Goal: Task Accomplishment & Management: Use online tool/utility

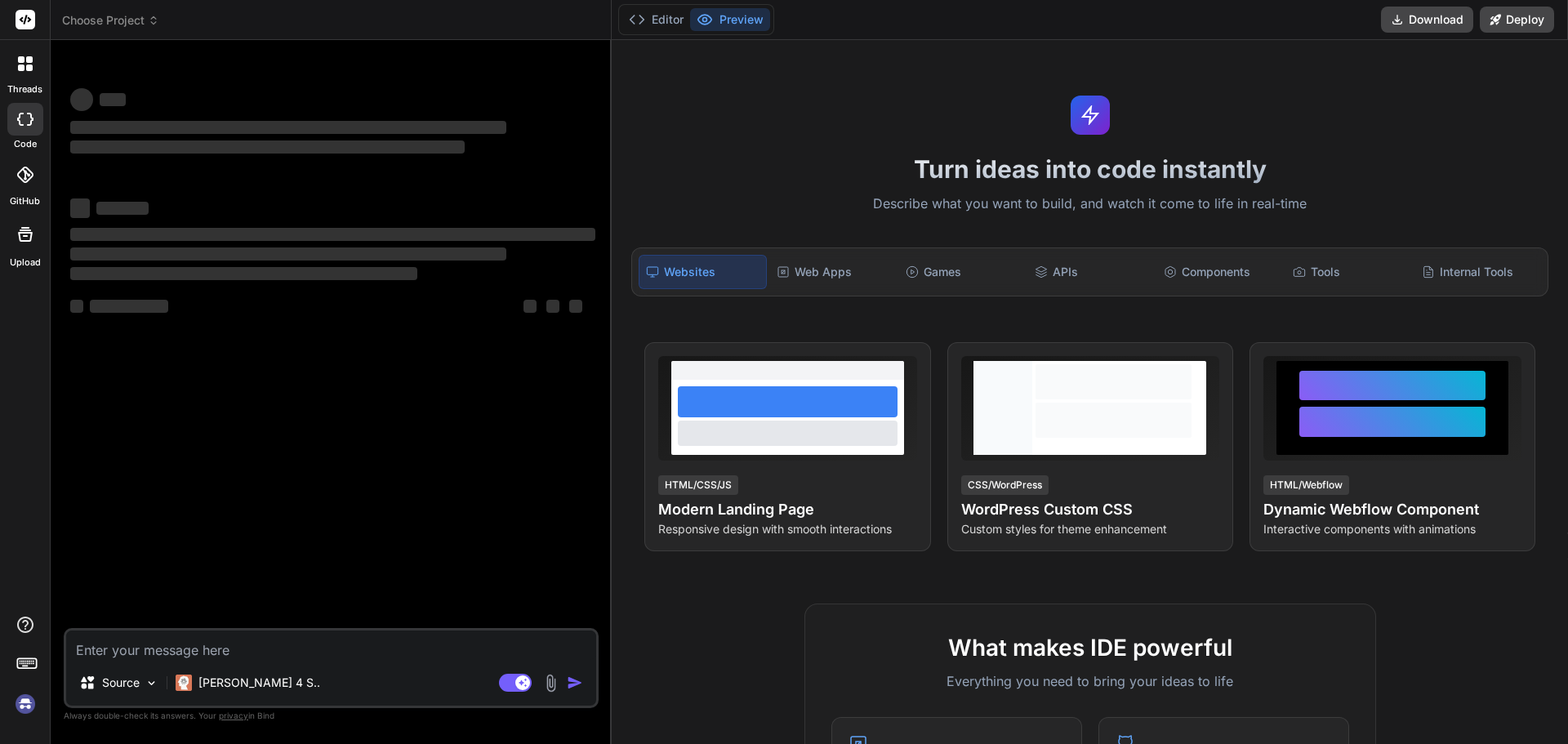
type textarea "x"
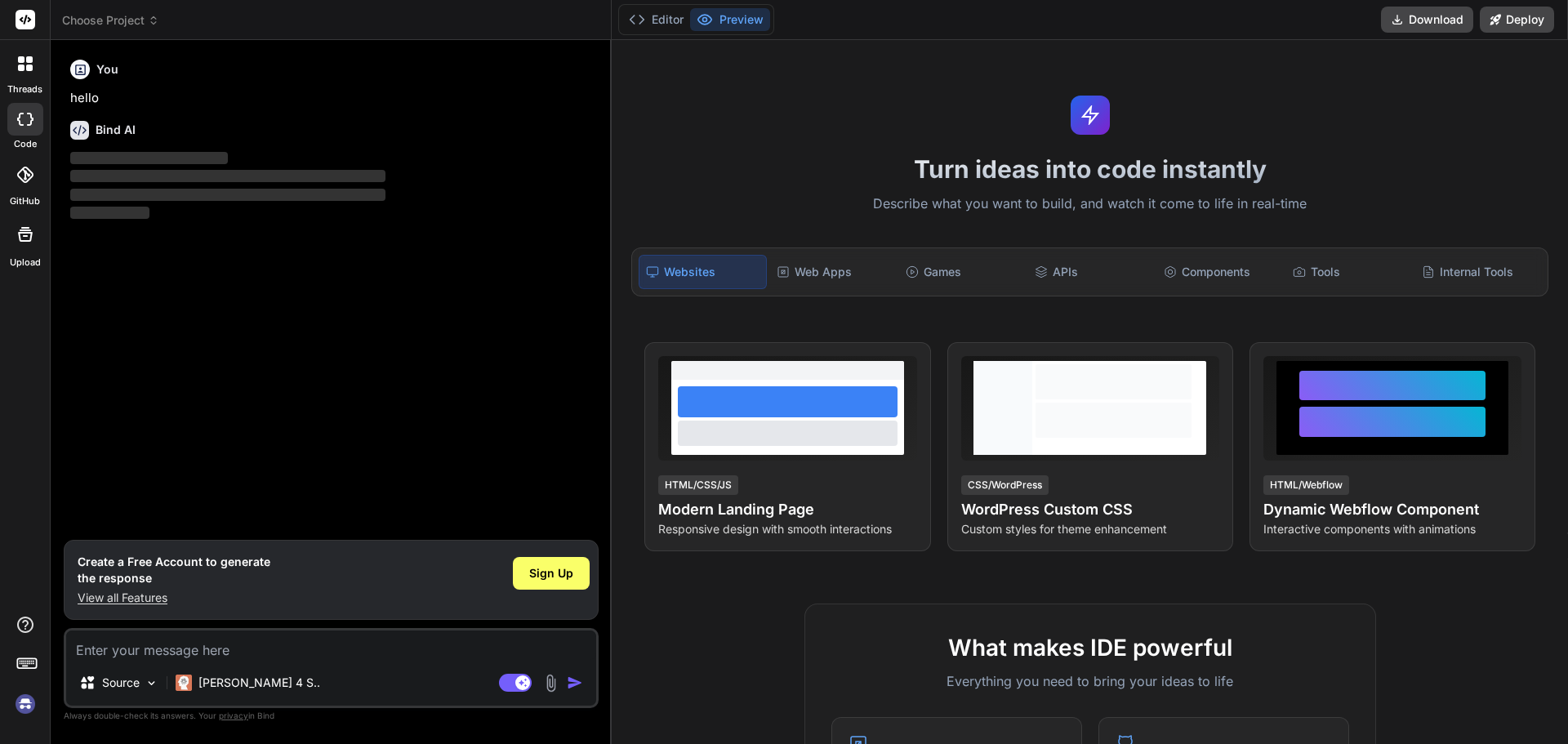
click at [219, 579] on h1 "Create a Free Account to generate the response" at bounding box center [174, 569] width 192 height 32
click at [187, 643] on textarea at bounding box center [331, 645] width 530 height 30
paste textarea "Loremi Dol sitame cons adipis, elitsedd ei tempo incid utl etd magnaa enimadm. …"
type textarea "Loremi Dol sitame cons adipis, elitsedd ei tempo incid utl etd magnaa enimadm. …"
type textarea "x"
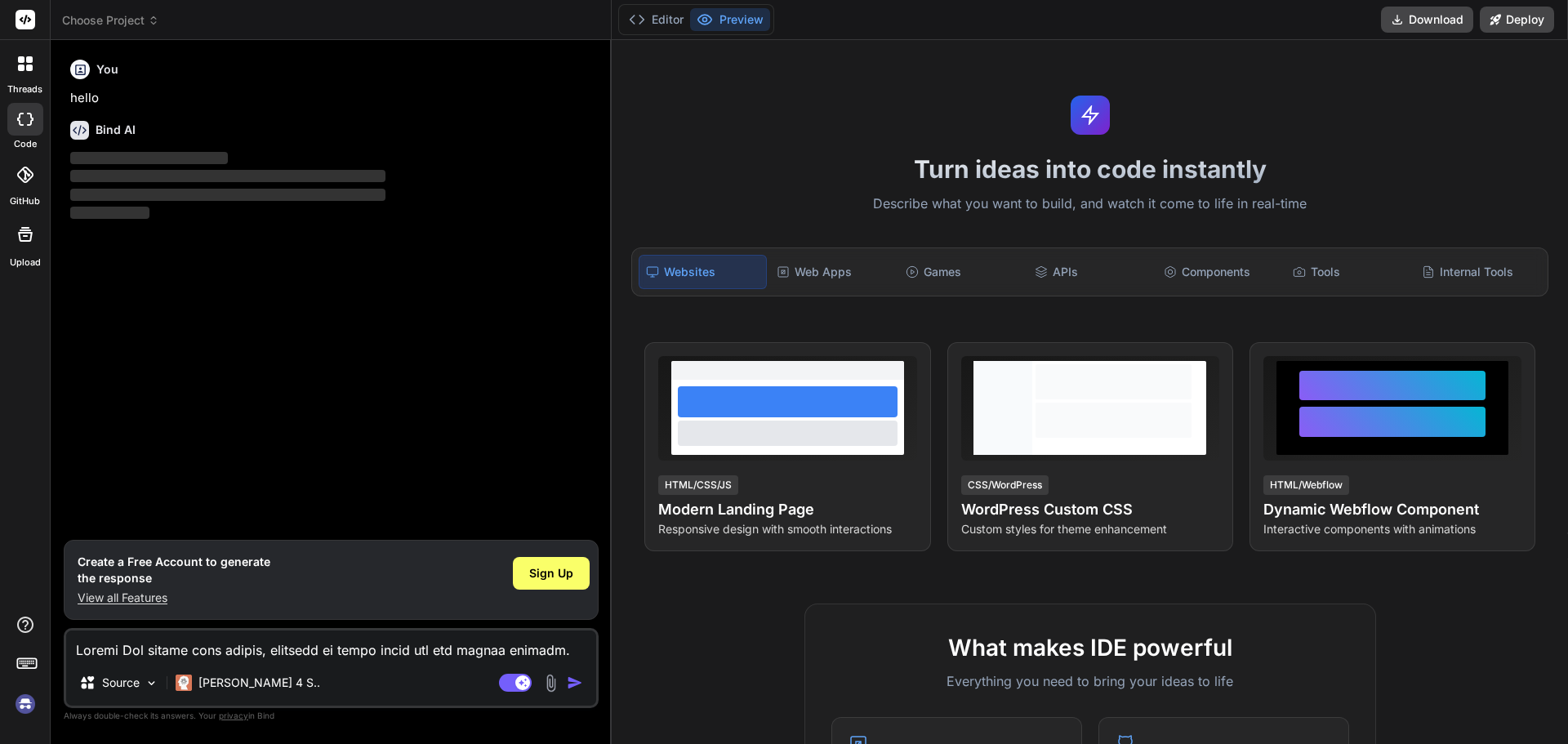
scroll to position [433, 0]
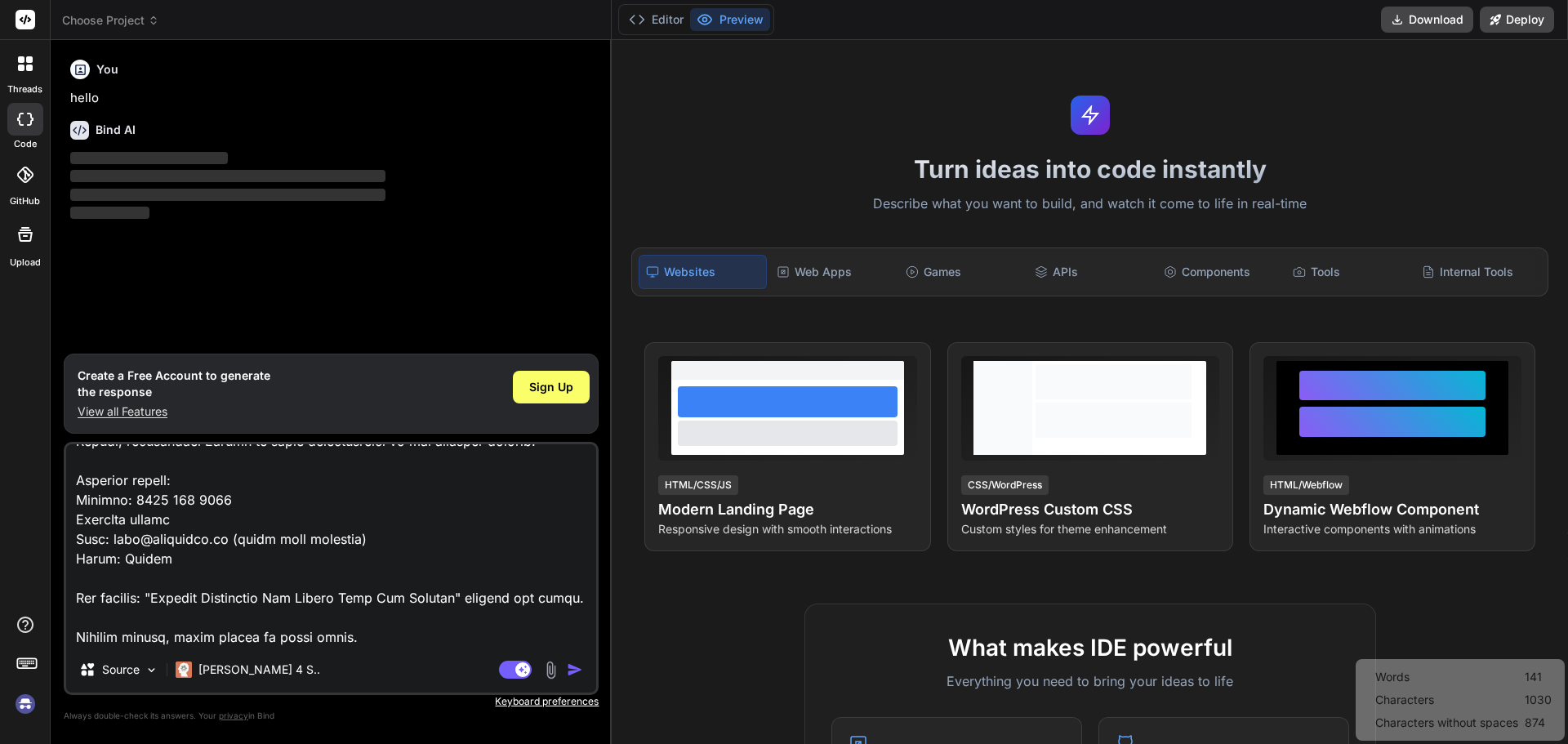
click at [568, 667] on img "button" at bounding box center [575, 669] width 17 height 17
click at [220, 518] on textarea at bounding box center [331, 546] width 530 height 203
type textarea "Loremi Dol sitame cons adipis, elitsedd ei tempo incid utl etd magnaa enimadm. …"
type textarea "x"
type textarea "Loremi Dol sitame cons adipis, elitsedd ei tempo incid utl etd magnaa enimadm. …"
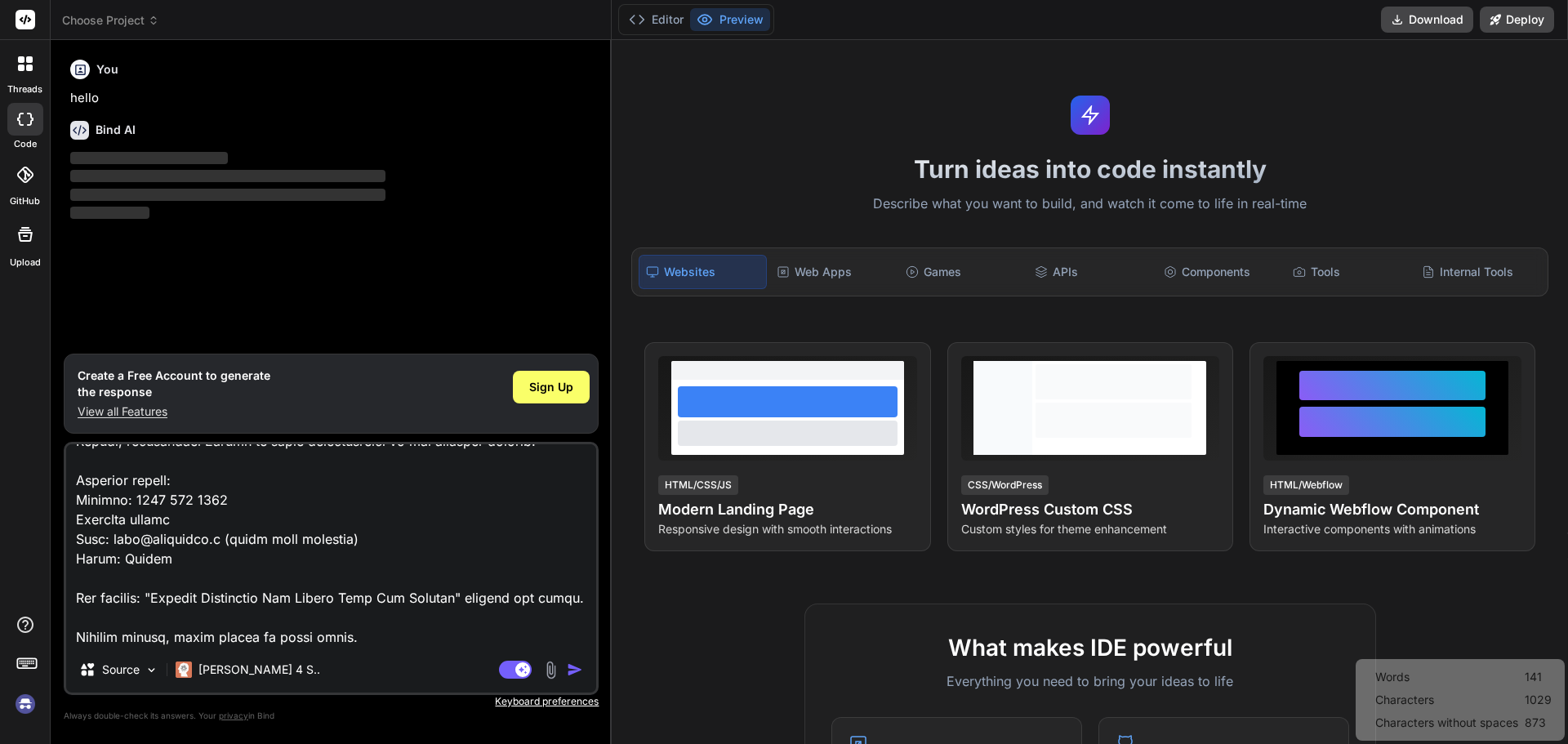
type textarea "x"
type textarea "Loremi Dol sitame cons adipis, elitsedd ei tempo incid utl etd magnaa enimadm. …"
type textarea "x"
type textarea "Loremi Dol sitame cons adipis, elitsedd ei tempo incid utl etd magnaa enimadm. …"
type textarea "x"
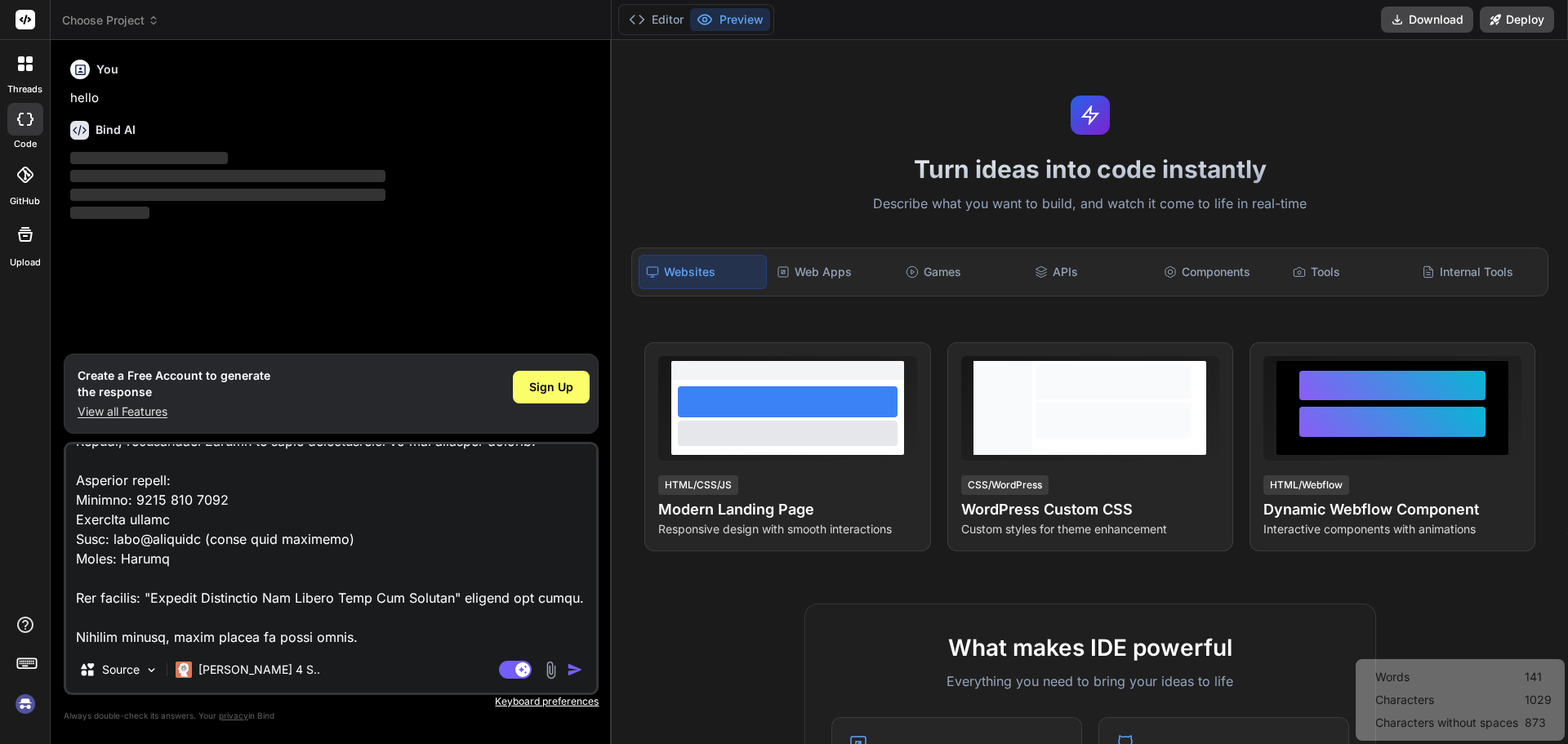
type textarea "Loremi Dol sitame cons adipis, elitsedd ei tempo incid utl etd magnaa enimadm. …"
type textarea "x"
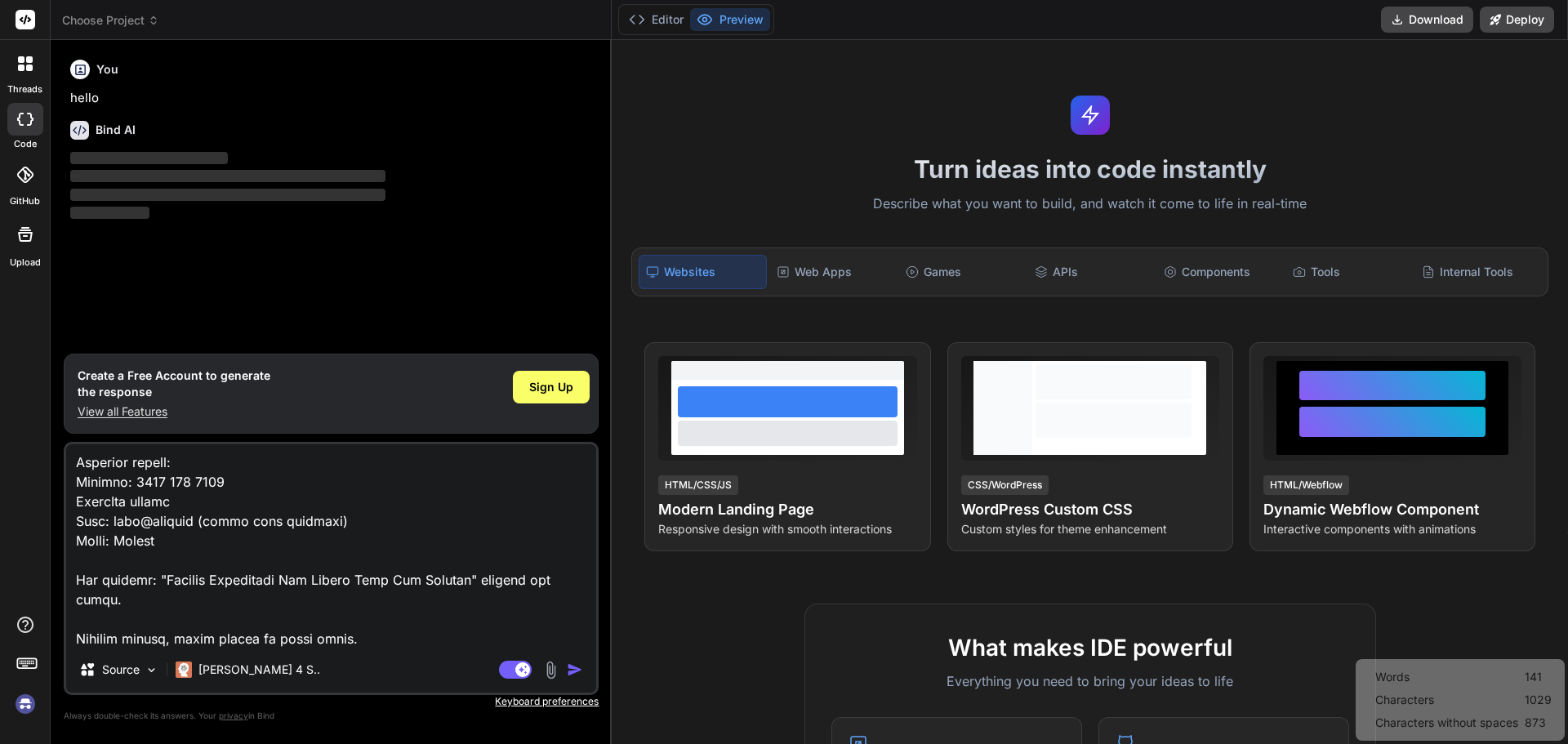
type textarea "Loremi Dol sitame cons adipis, elitsedd ei tempo incid utl etd magnaa enimadm. …"
type textarea "x"
type textarea "Loremi Dol sitame cons adipis, elitsedd ei tempo incid utl etd magnaa enimadm. …"
type textarea "x"
type textarea "Loremi Dol sitame cons adipis, elitsedd ei tempo incid utl etd magnaa enimadm. …"
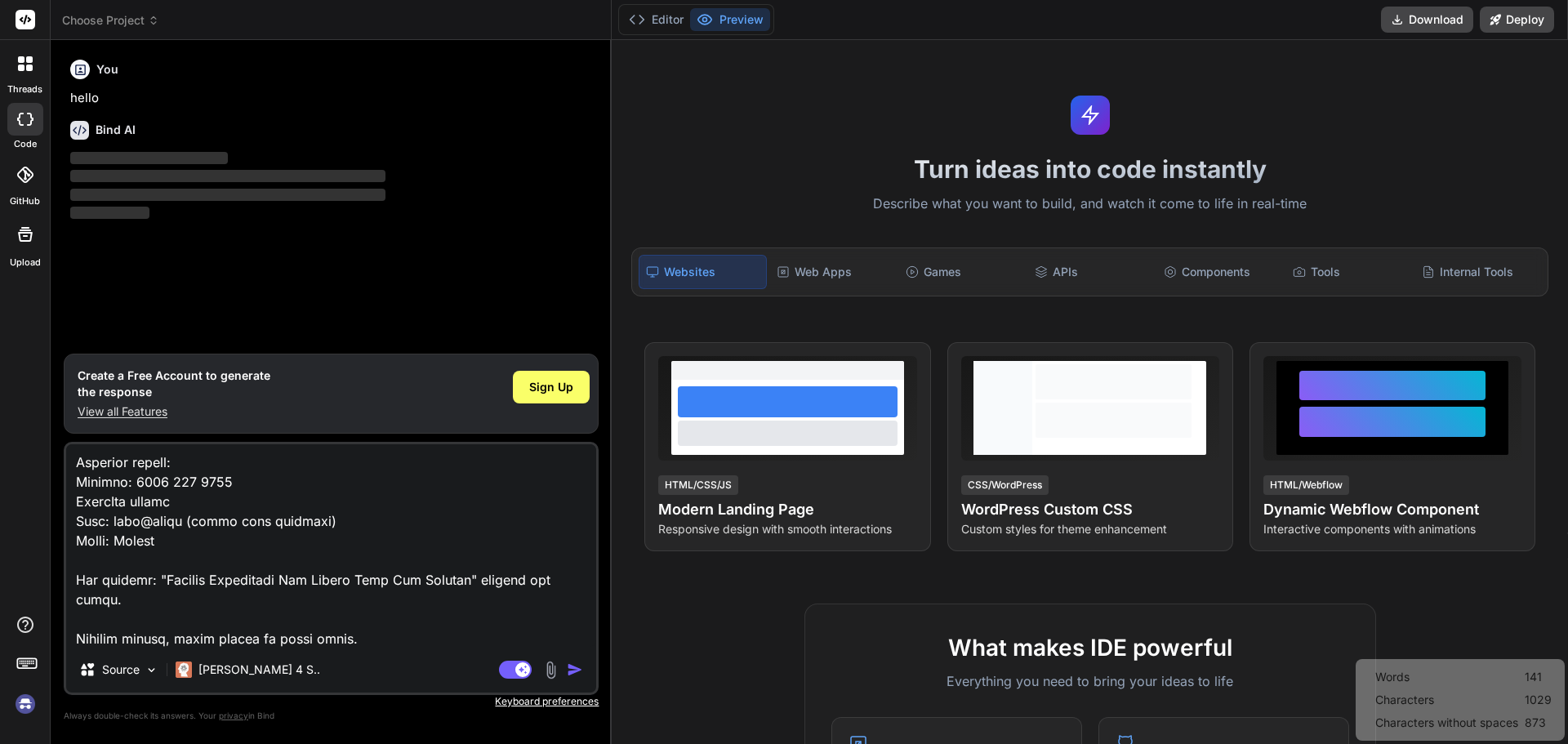
type textarea "x"
type textarea "Loremi Dol sitame cons adipis, elitsedd ei tempo incid utl etd magnaa enimadm. …"
type textarea "x"
type textarea "Loremi Dol sitame cons adipis, elitsedd ei tempo incid utl etd magnaa enimadm. …"
type textarea "x"
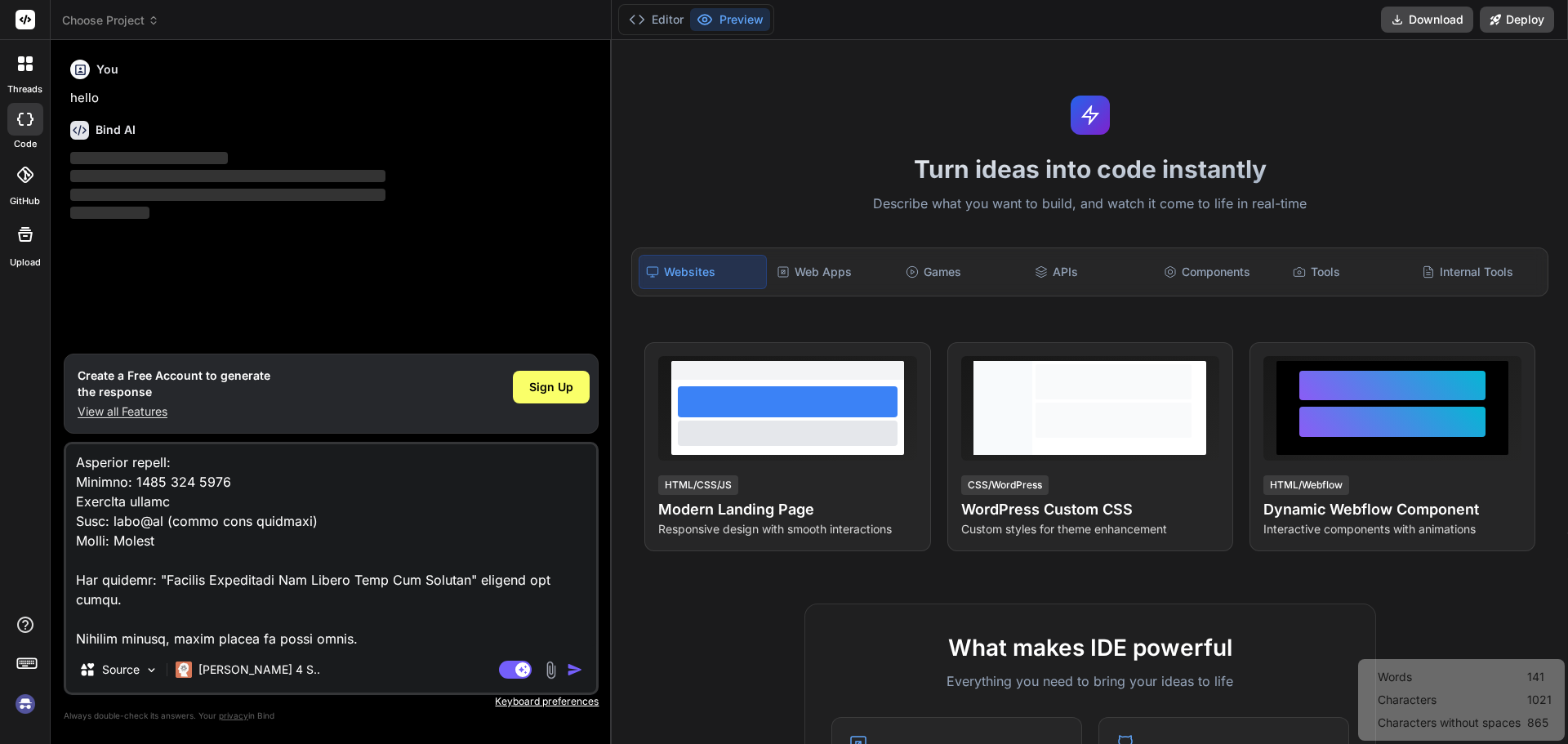
type textarea "Loremi Dol sitame cons adipis, elitsedd ei tempo incid utl etd magnaa enimadm. …"
type textarea "x"
type textarea "Loremi Dol sitame cons adipis, elitsedd ei tempo incid utl etd magnaa enimadm. …"
type textarea "x"
type textarea "Loremi Dol sitame cons adipis, elitsedd ei tempo incid utl etd magnaa enimadm. …"
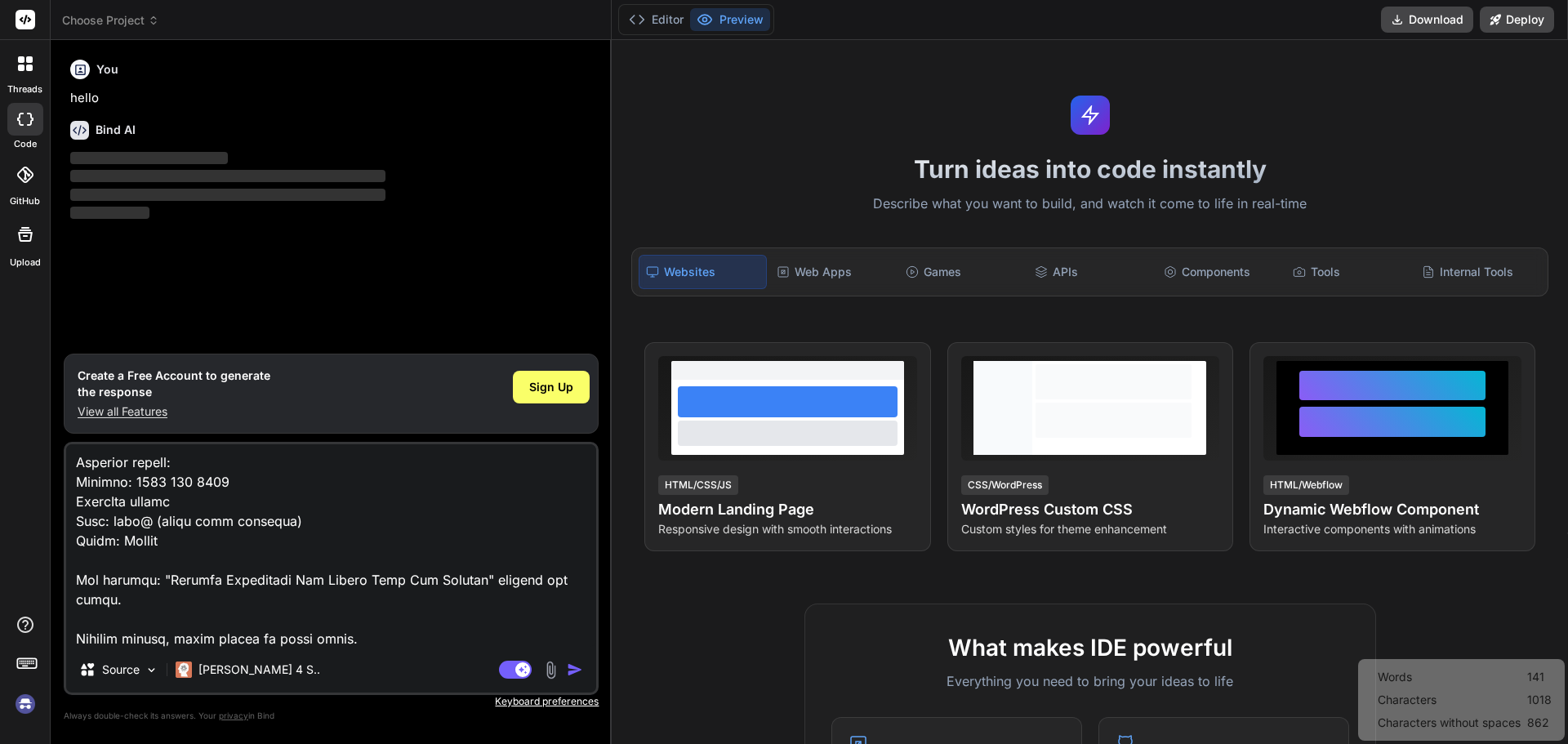
type textarea "x"
type textarea "Loremi Dol sitame cons adipis, elitsedd ei tempo incid utl etd magnaa enimadm. …"
type textarea "x"
type textarea "Loremi Dol sitame cons adipis, elitsedd ei tempo incid utl etd magnaa enimadm. …"
type textarea "x"
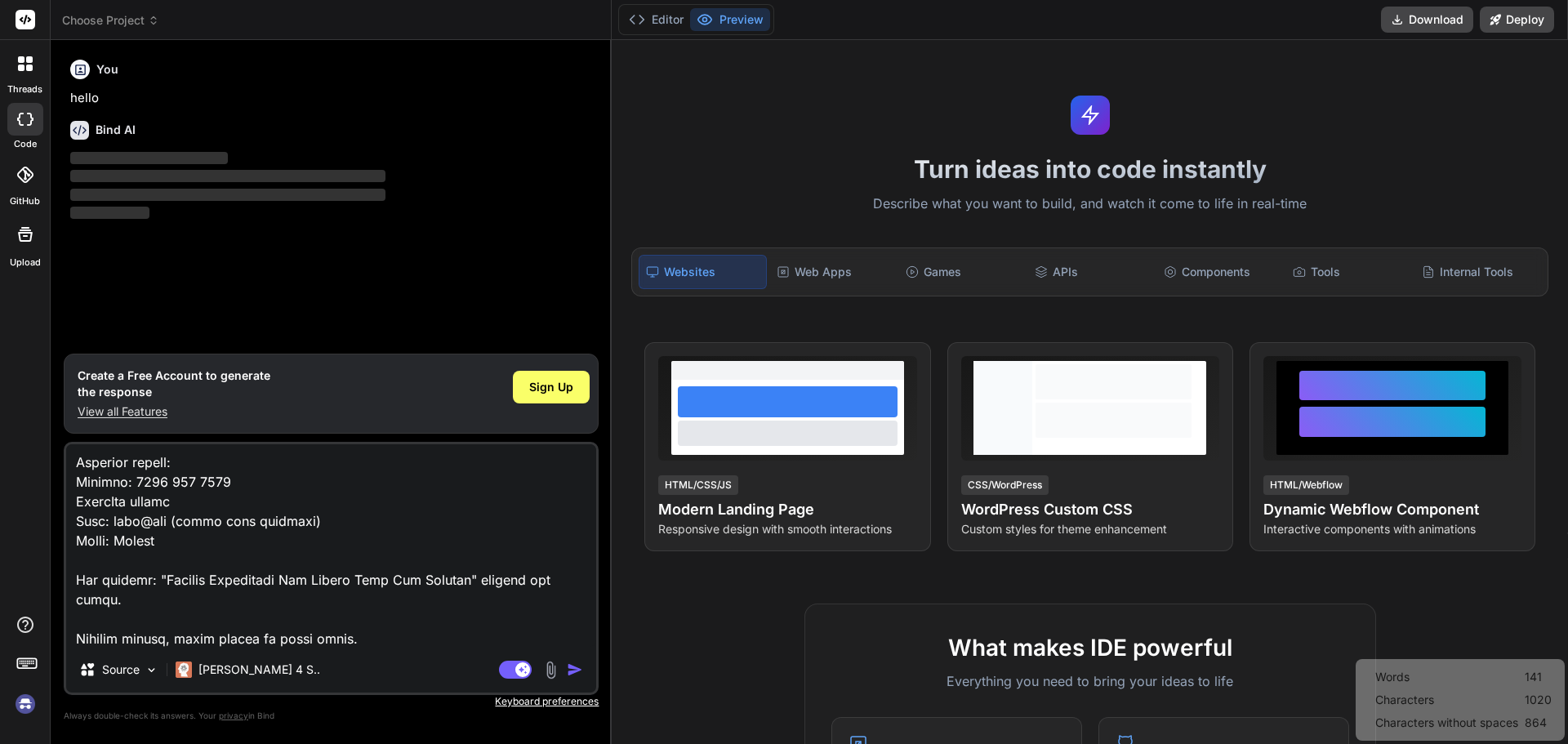
type textarea "Loremi Dol sitame cons adipis, elitsedd ei tempo incid utl etd magnaa enimadm. …"
type textarea "x"
type textarea "Loremi Dol sitame cons adipis, elitsedd ei tempo incid utl etd magnaa enimadm. …"
type textarea "x"
type textarea "Loremi Dol sitame cons adipis, elitsedd ei tempo incid utl etd magnaa enimadm. …"
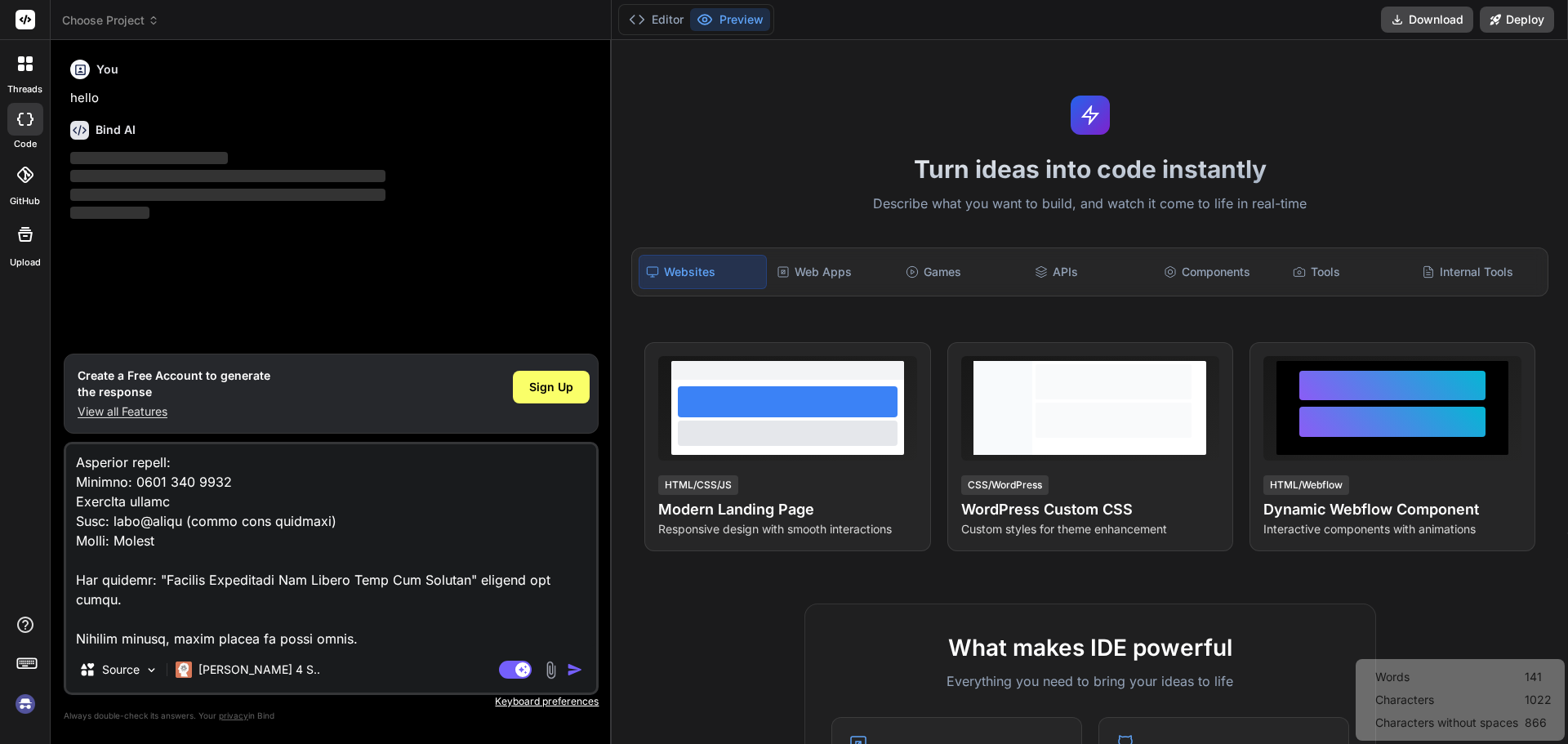
type textarea "x"
type textarea "Loremi Dol sitame cons adipis, elitsedd ei tempo incid utl etd magnaa enimadm. …"
type textarea "x"
type textarea "Loremi Dol sitame cons adipis, elitsedd ei tempo incid utl etd magnaa enimadm. …"
type textarea "x"
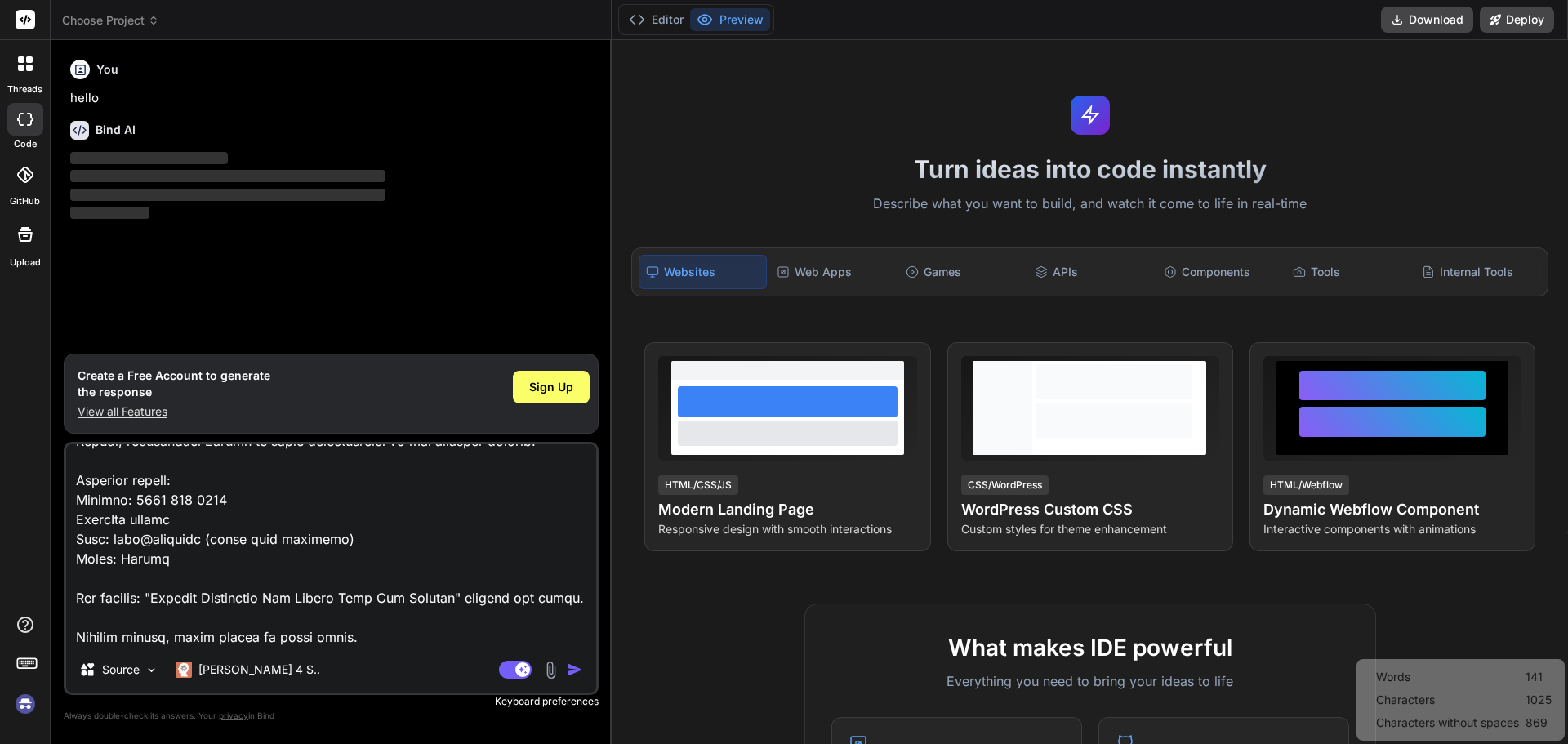
type textarea "Loremi Dol sitame cons adipis, elitsedd ei tempo incid utl etd magnaa enimadm. …"
type textarea "x"
type textarea "Loremi Dol sitame cons adipis, elitsedd ei tempo incid utl etd magnaa enimadm. …"
type textarea "x"
type textarea "Loremi Dol sitame cons adipis, elitsedd ei tempo incid utl etd magnaa enimadm. …"
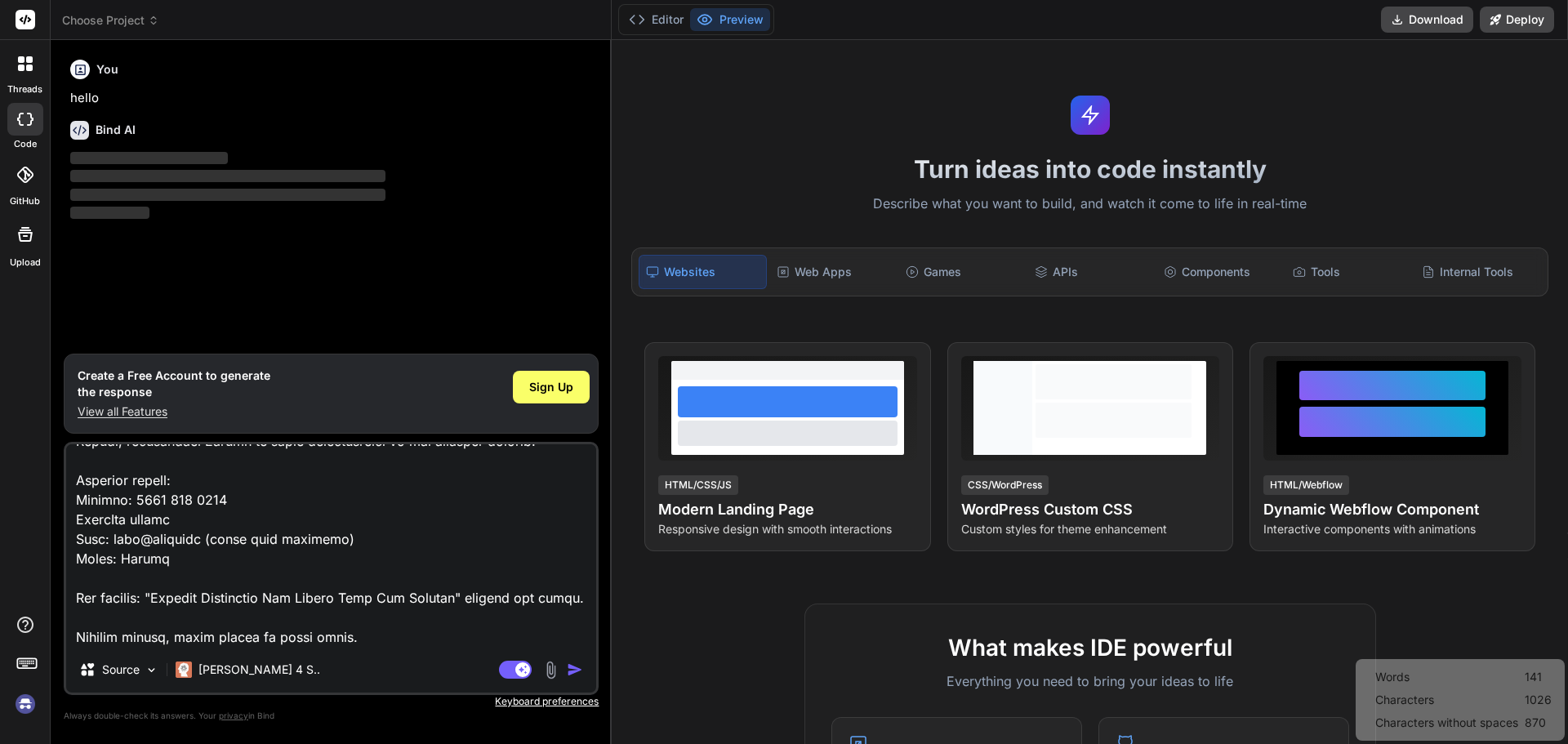
type textarea "x"
type textarea "Loremi Dol sitame cons adipis, elitsedd ei tempo incid utl etd magnaa enimadm. …"
type textarea "x"
type textarea "Loremi Dol sitame cons adipis, elitsedd ei tempo incid utl etd magnaa enimadm. …"
type textarea "x"
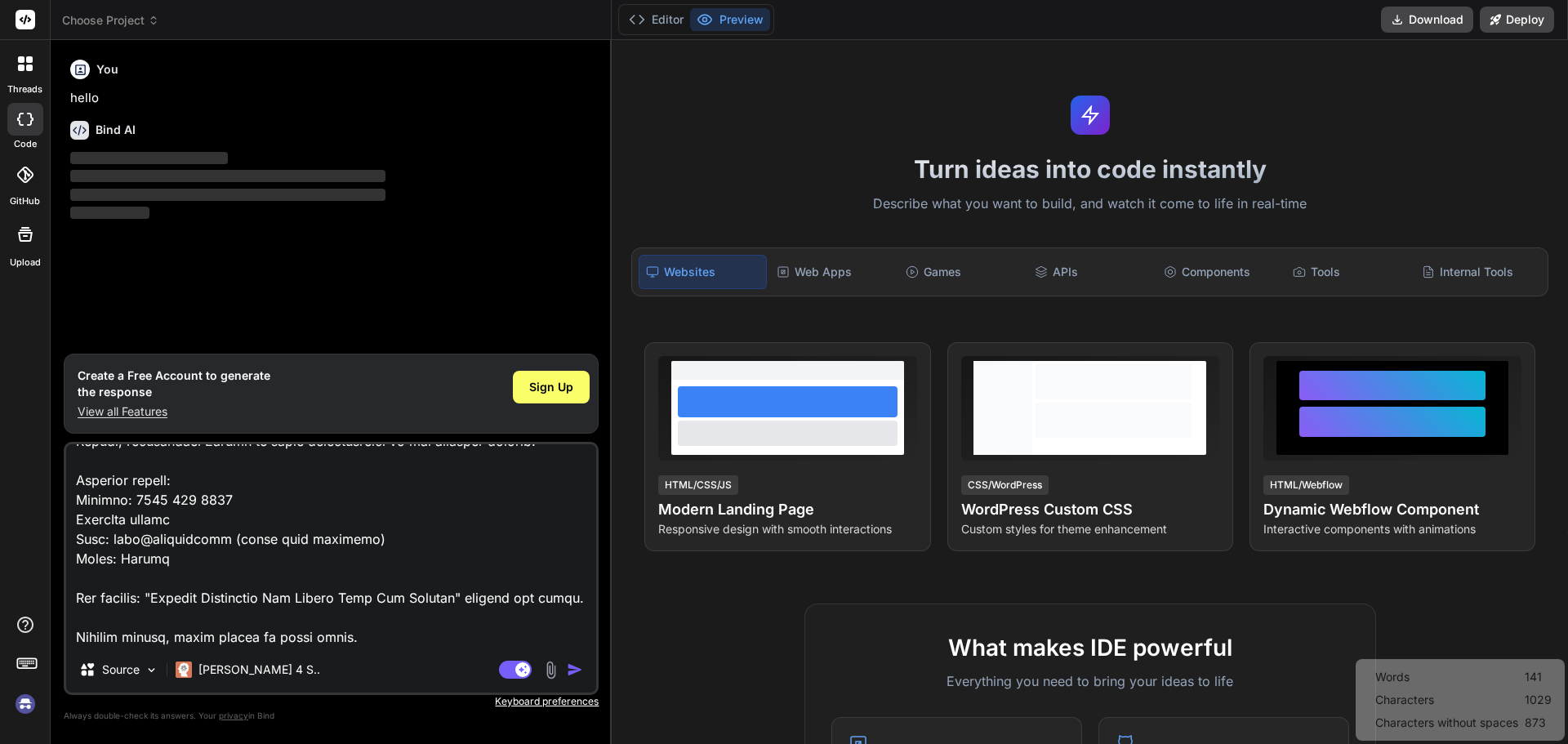
type textarea "Loremi Dol sitame cons adipis, elitsedd ei tempo incid utl etd magnaa enimadm. …"
type textarea "x"
type textarea "Loremi Dol sitame cons adipis, elitsedd ei tempo incid utl etd magnaa enimadm. …"
type textarea "x"
type textarea "Loremi Dol sitame cons adipis, elitsedd ei tempo incid utl etd magnaa enimadm. …"
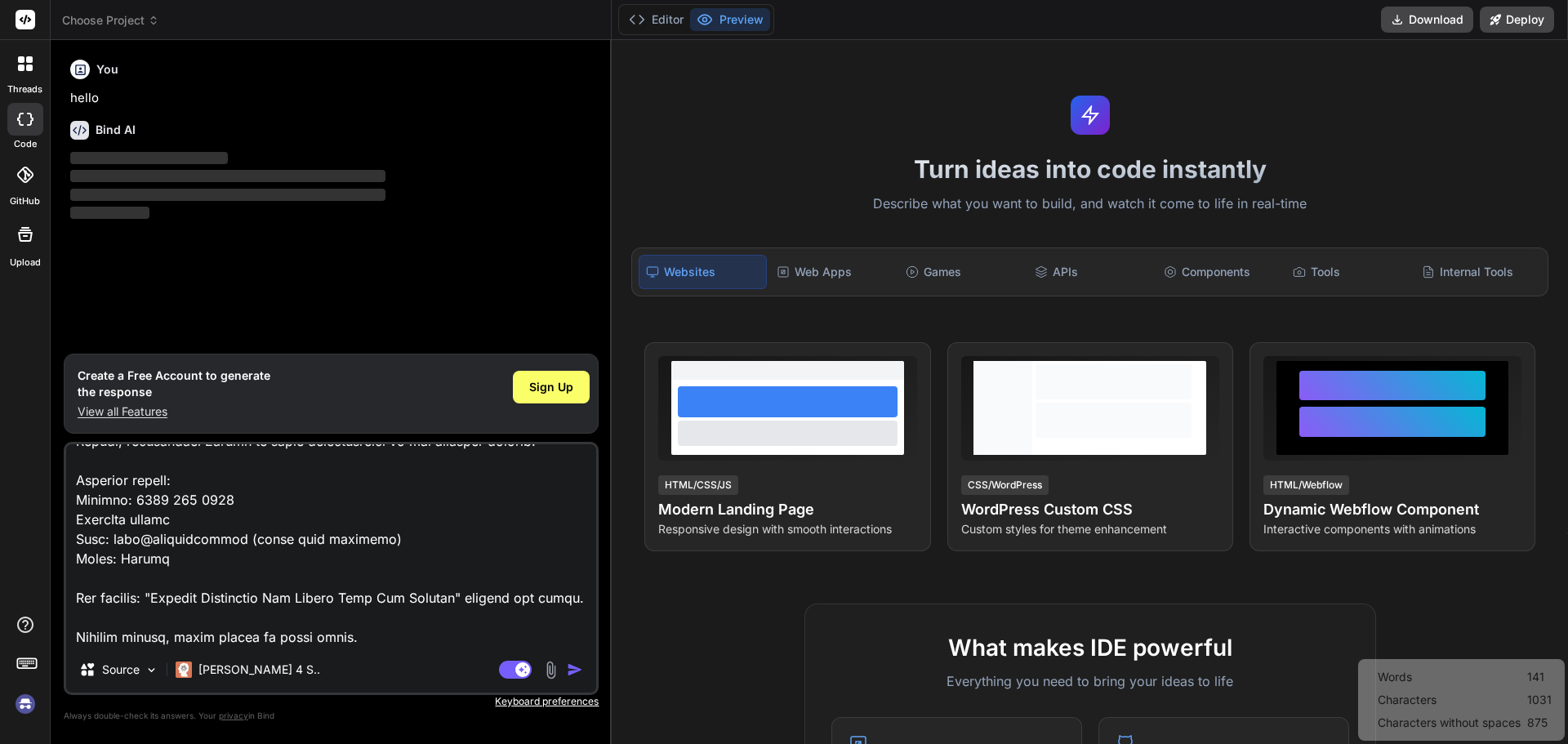
type textarea "x"
click at [577, 665] on img "button" at bounding box center [575, 669] width 17 height 17
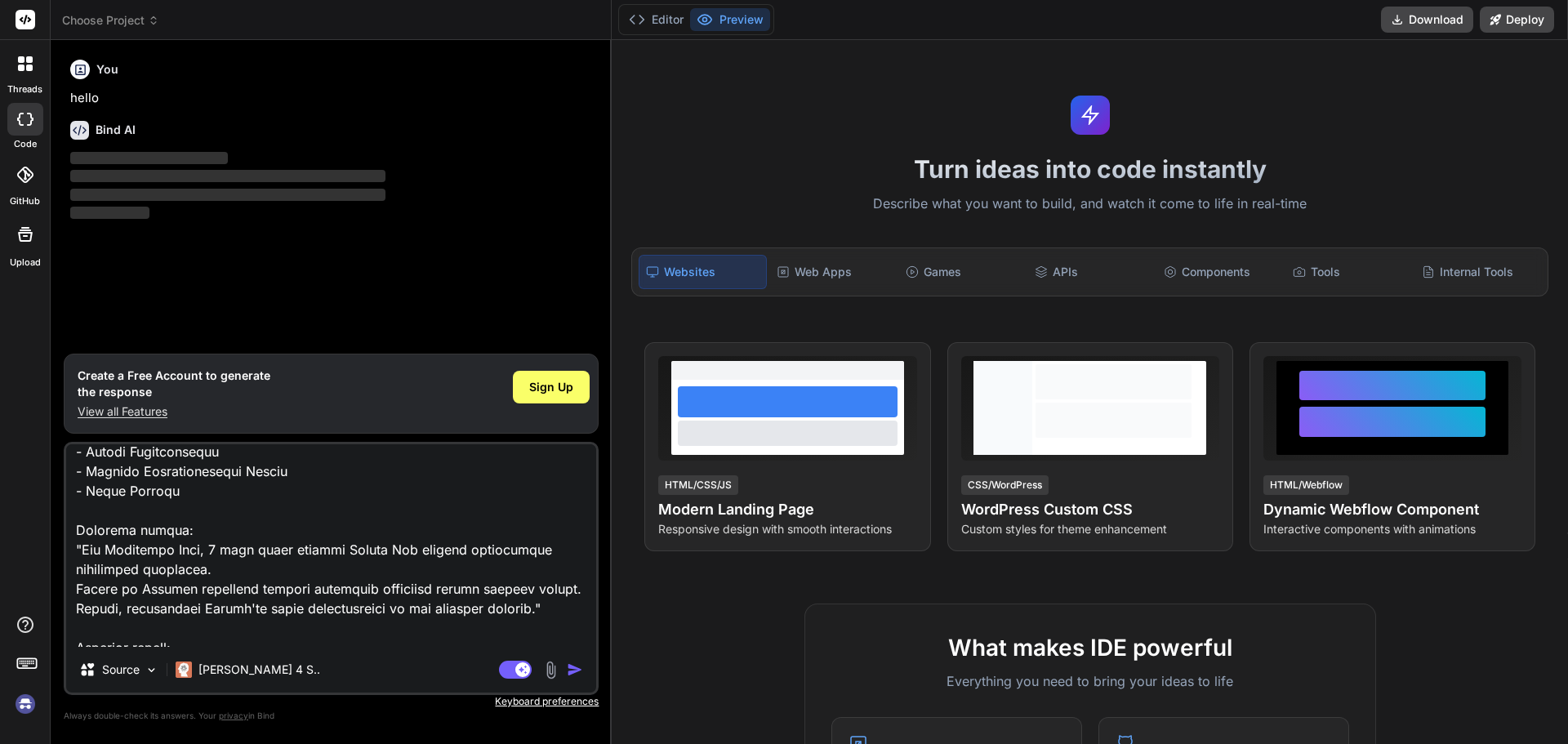
scroll to position [188, 0]
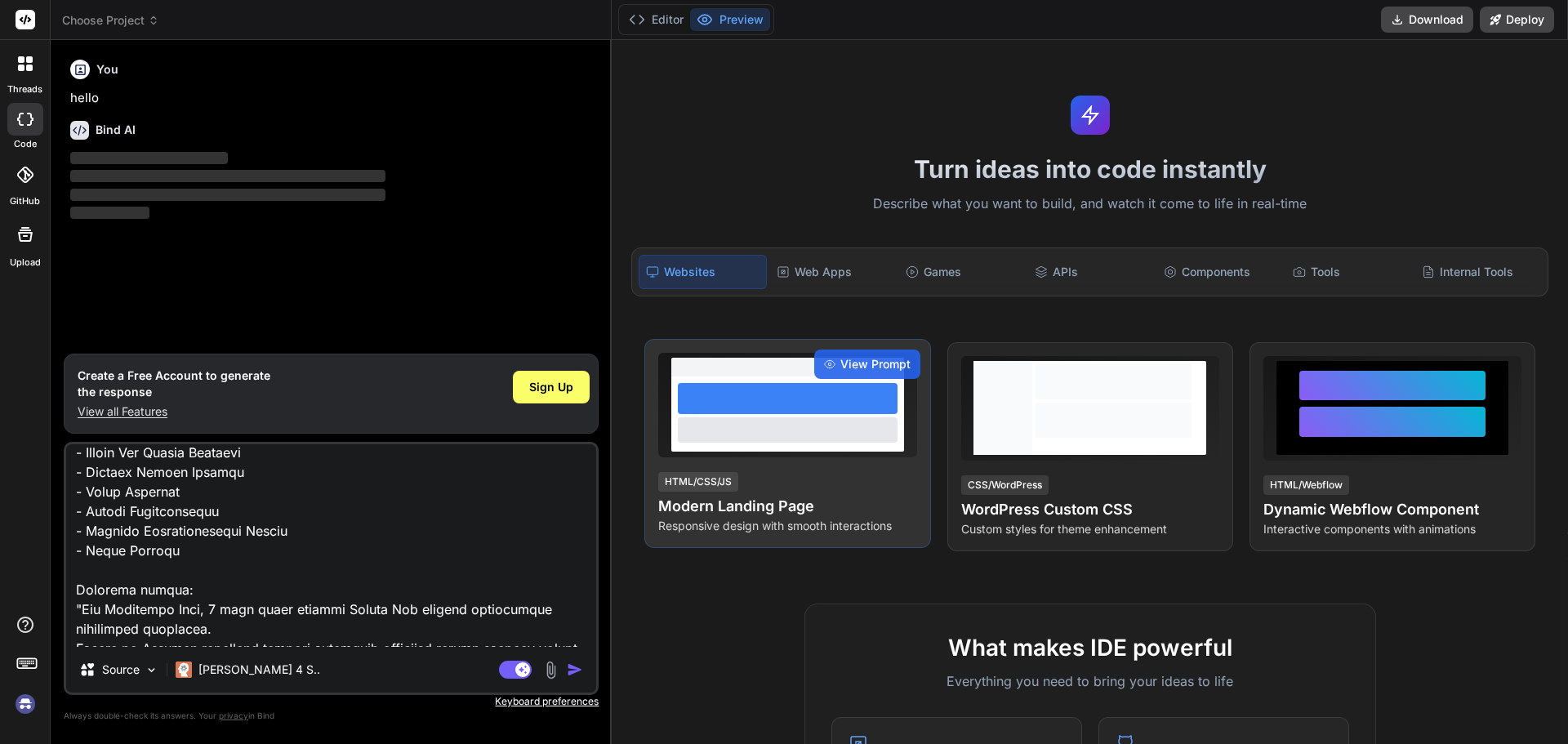
click at [826, 407] on div at bounding box center [787, 398] width 220 height 31
click at [767, 404] on div at bounding box center [787, 398] width 220 height 31
click at [853, 360] on span "View Prompt" at bounding box center [875, 364] width 70 height 17
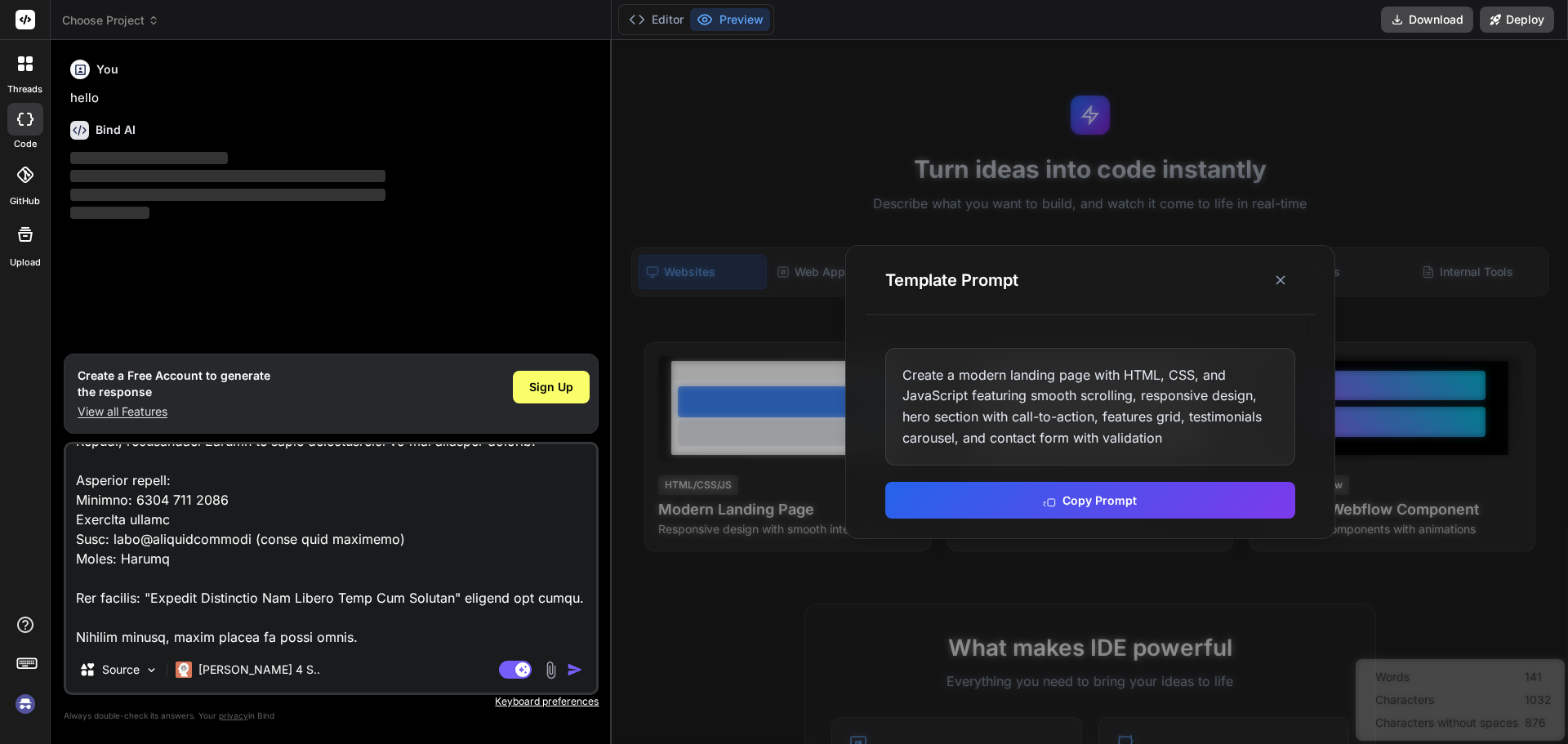
scroll to position [0, 0]
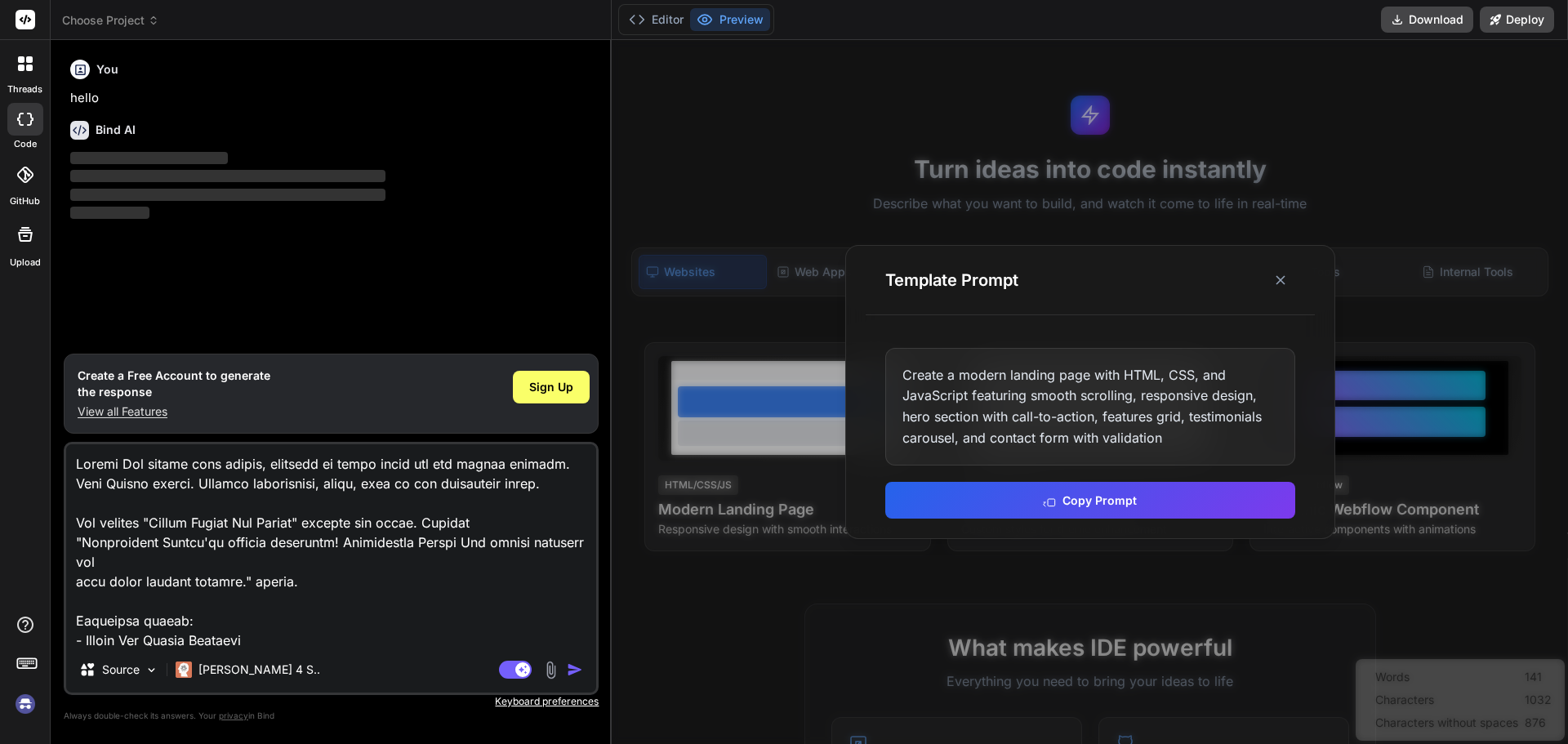
drag, startPoint x: 387, startPoint y: 628, endPoint x: 47, endPoint y: 327, distance: 454.1
click at [47, 327] on div "threads code GitHub Upload Choose Project Created with Pixso. Bind AI Web Searc…" at bounding box center [784, 372] width 1568 height 744
click at [1041, 405] on div "Create a modern landing page with HTML, CSS, and JavaScript featuring smooth sc…" at bounding box center [1090, 407] width 410 height 117
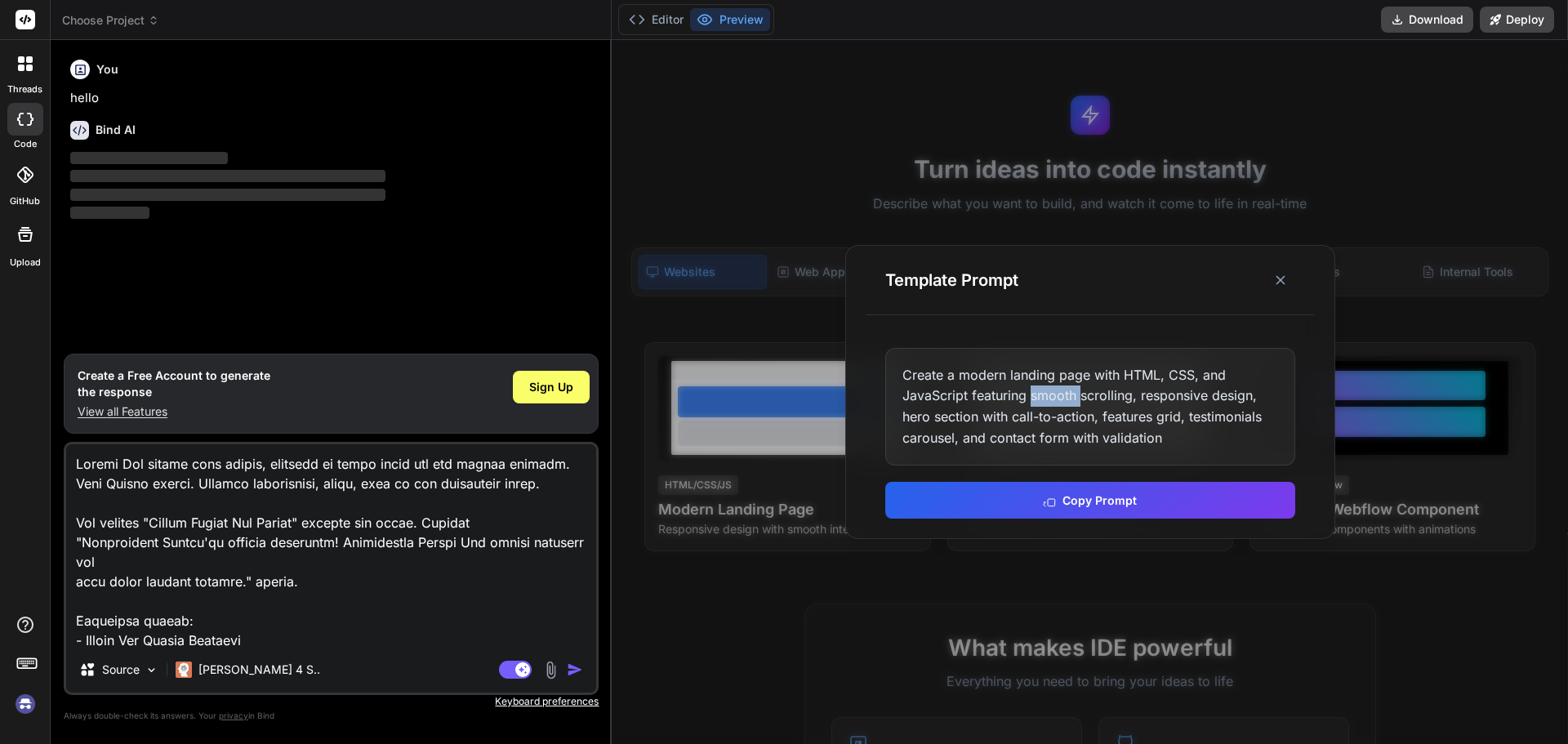
click at [1041, 405] on div "Create a modern landing page with HTML, CSS, and JavaScript featuring smooth sc…" at bounding box center [1090, 407] width 410 height 117
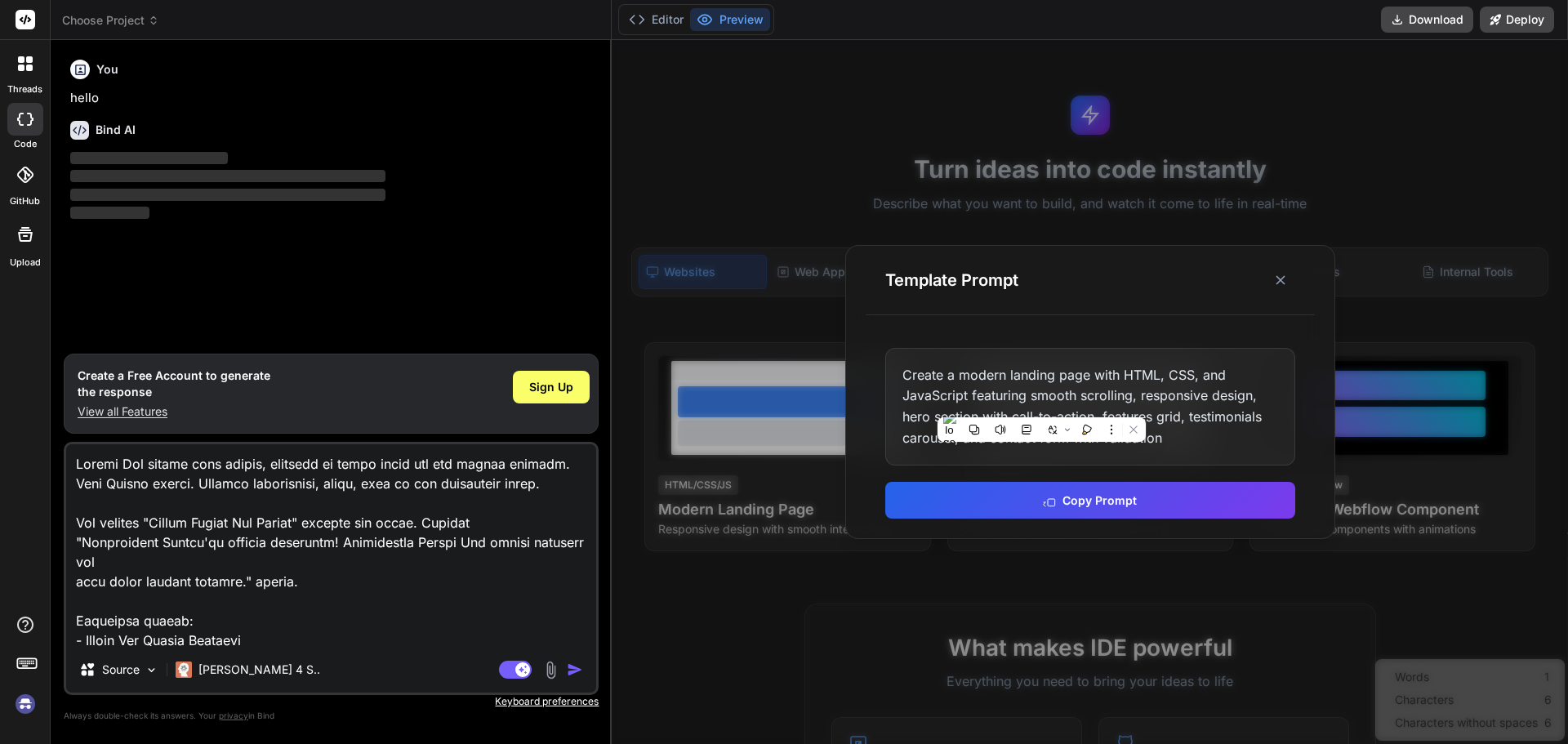
click at [1165, 442] on div "Create a modern landing page with HTML, CSS, and JavaScript featuring smooth sc…" at bounding box center [1090, 407] width 410 height 117
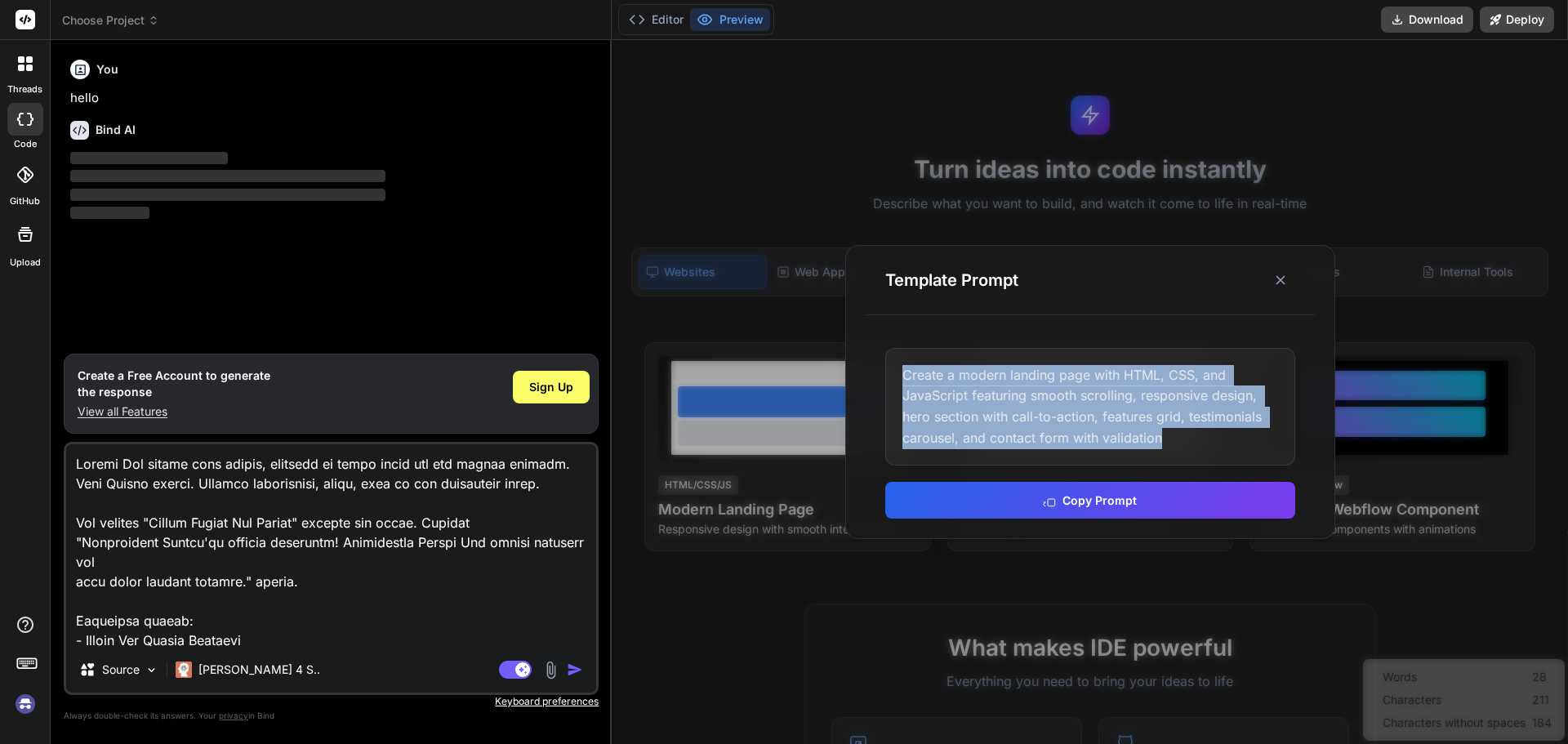
drag, startPoint x: 1169, startPoint y: 438, endPoint x: 894, endPoint y: 325, distance: 297.3
click at [896, 325] on div "Template Prompt Create a modern landing page with HTML, CSS, and JavaScript fea…" at bounding box center [1090, 392] width 490 height 294
click at [916, 364] on div "Create a modern landing page with HTML, CSS, and JavaScript featuring smooth sc…" at bounding box center [1090, 407] width 410 height 117
click at [916, 374] on div "Create a modern landing page with HTML, CSS, and JavaScript featuring smooth sc…" at bounding box center [1090, 407] width 410 height 117
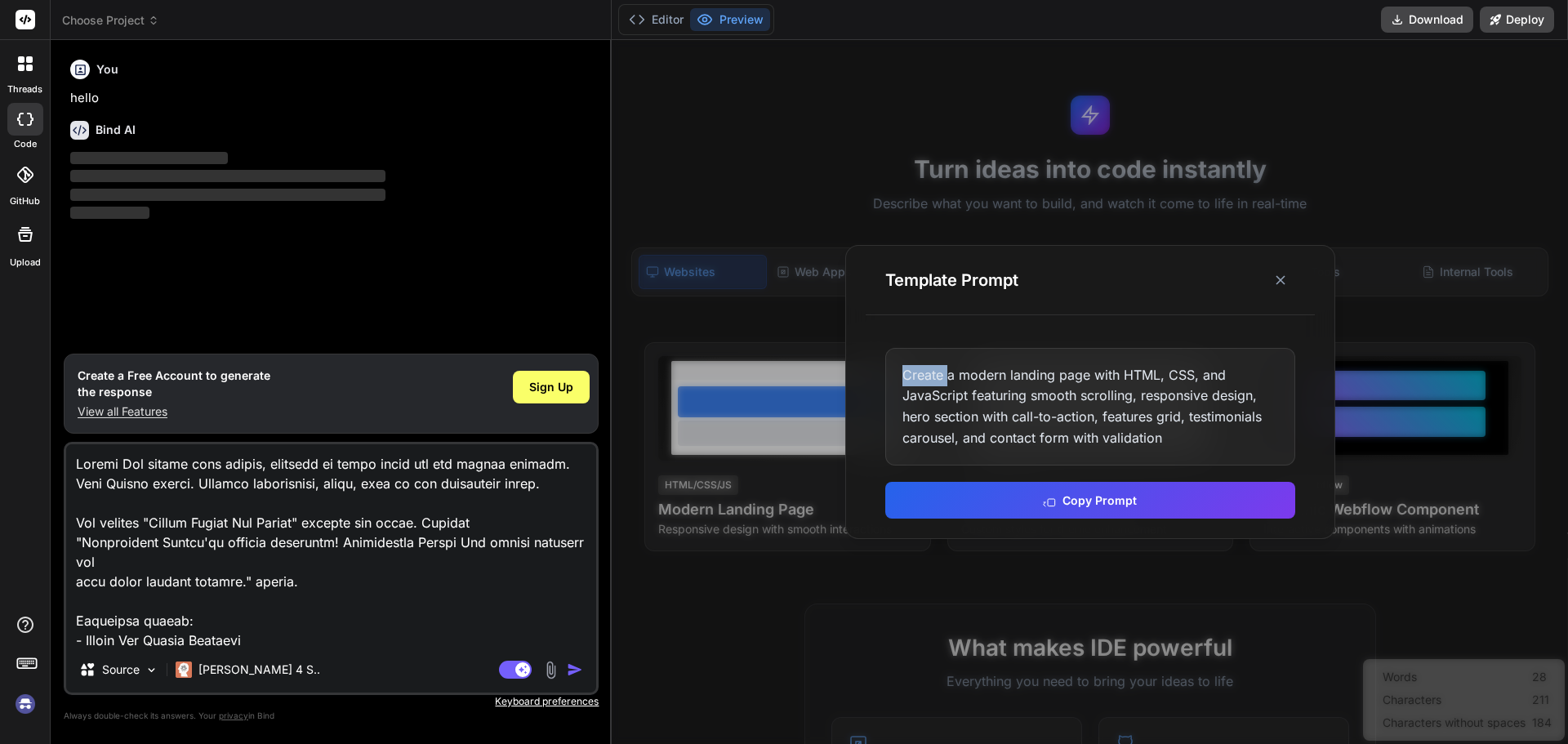
click at [916, 374] on div "Create a modern landing page with HTML, CSS, and JavaScript featuring smooth sc…" at bounding box center [1090, 407] width 410 height 117
click at [1279, 266] on button at bounding box center [1280, 280] width 30 height 30
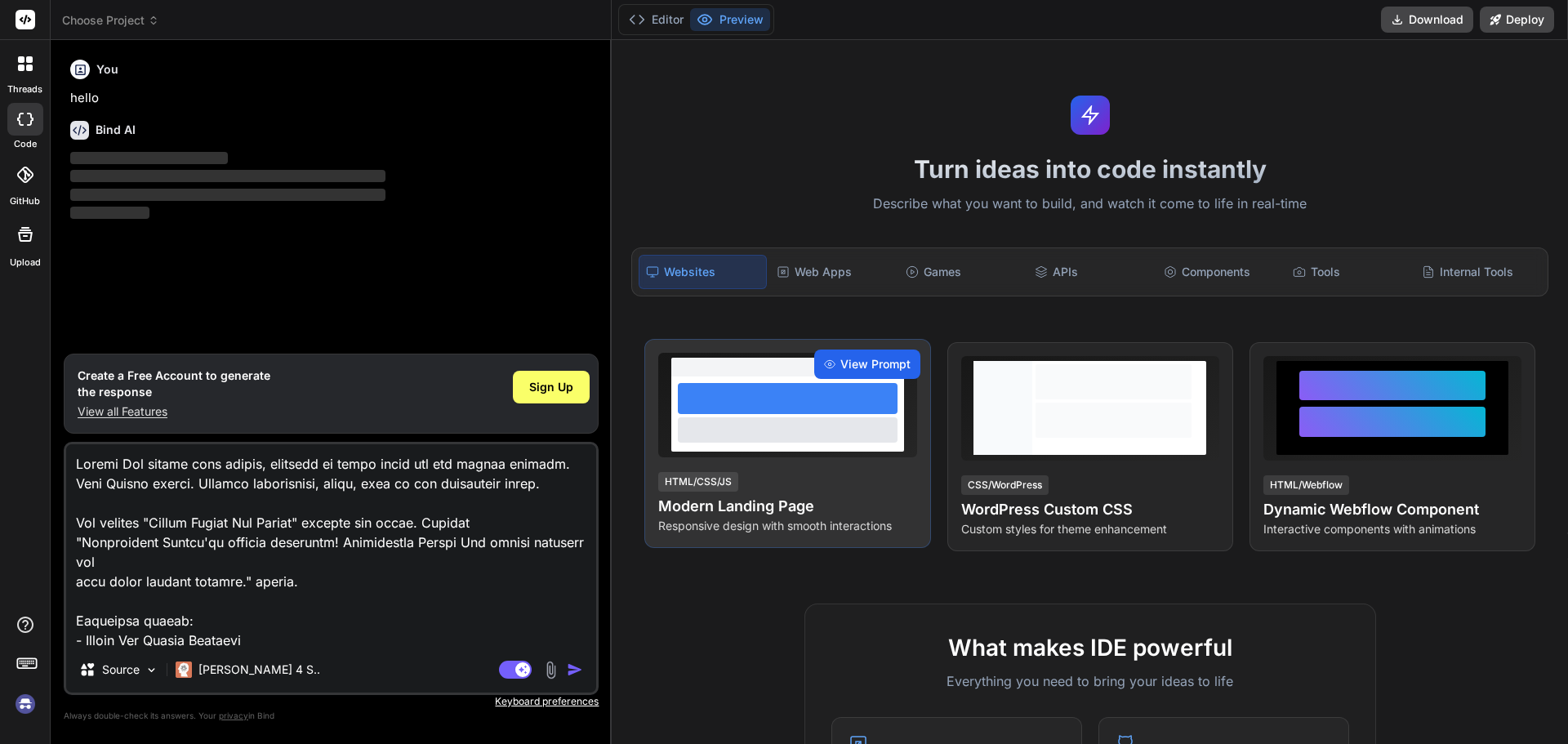
click at [847, 356] on span "View Prompt" at bounding box center [875, 364] width 70 height 17
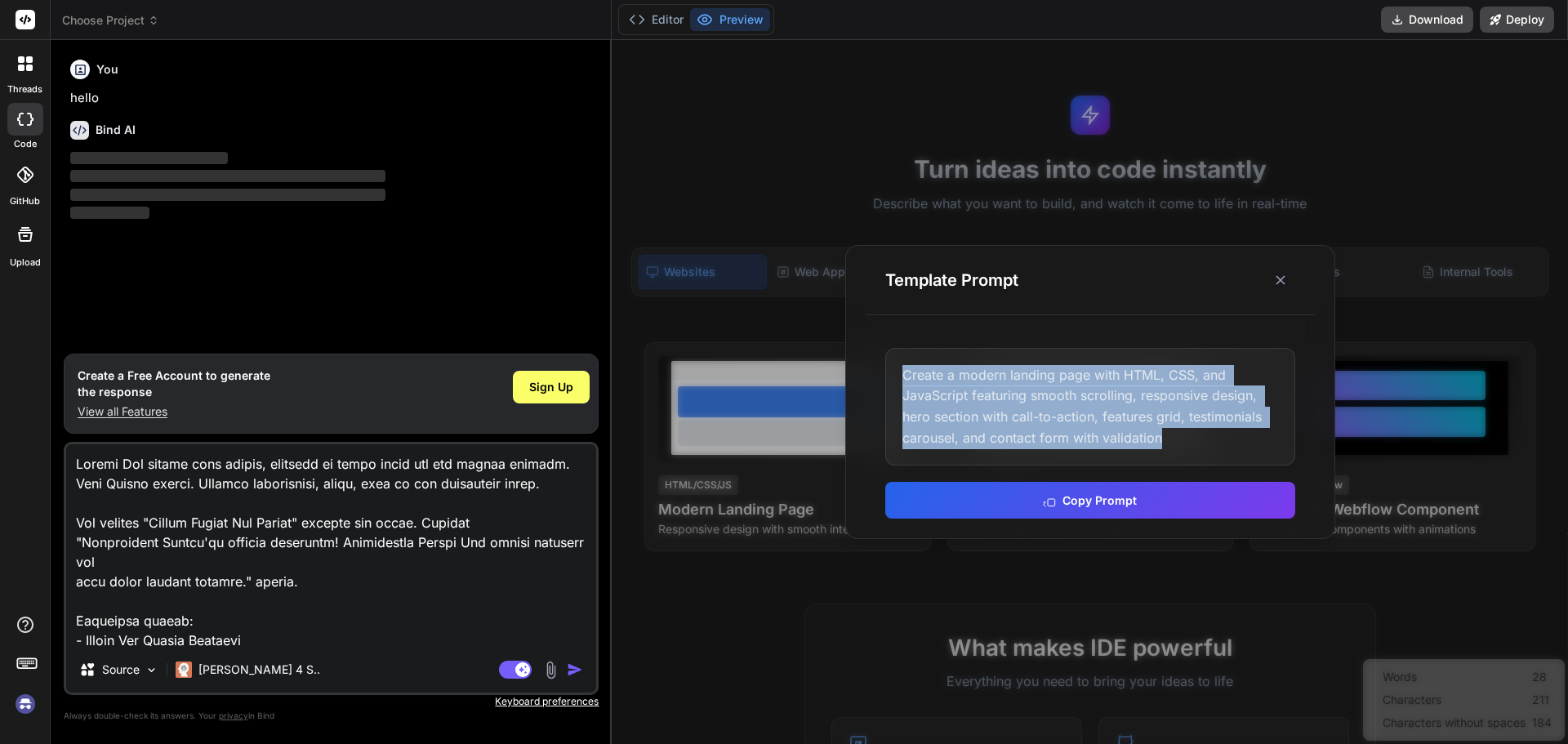
drag, startPoint x: 1167, startPoint y: 439, endPoint x: 902, endPoint y: 356, distance: 277.7
click at [902, 356] on div "Create a modern landing page with HTML, CSS, and JavaScript featuring smooth sc…" at bounding box center [1090, 407] width 410 height 117
copy div "Create a modern landing page with HTML, CSS, and JavaScript featuring smooth sc…"
click at [1284, 281] on icon at bounding box center [1280, 280] width 17 height 17
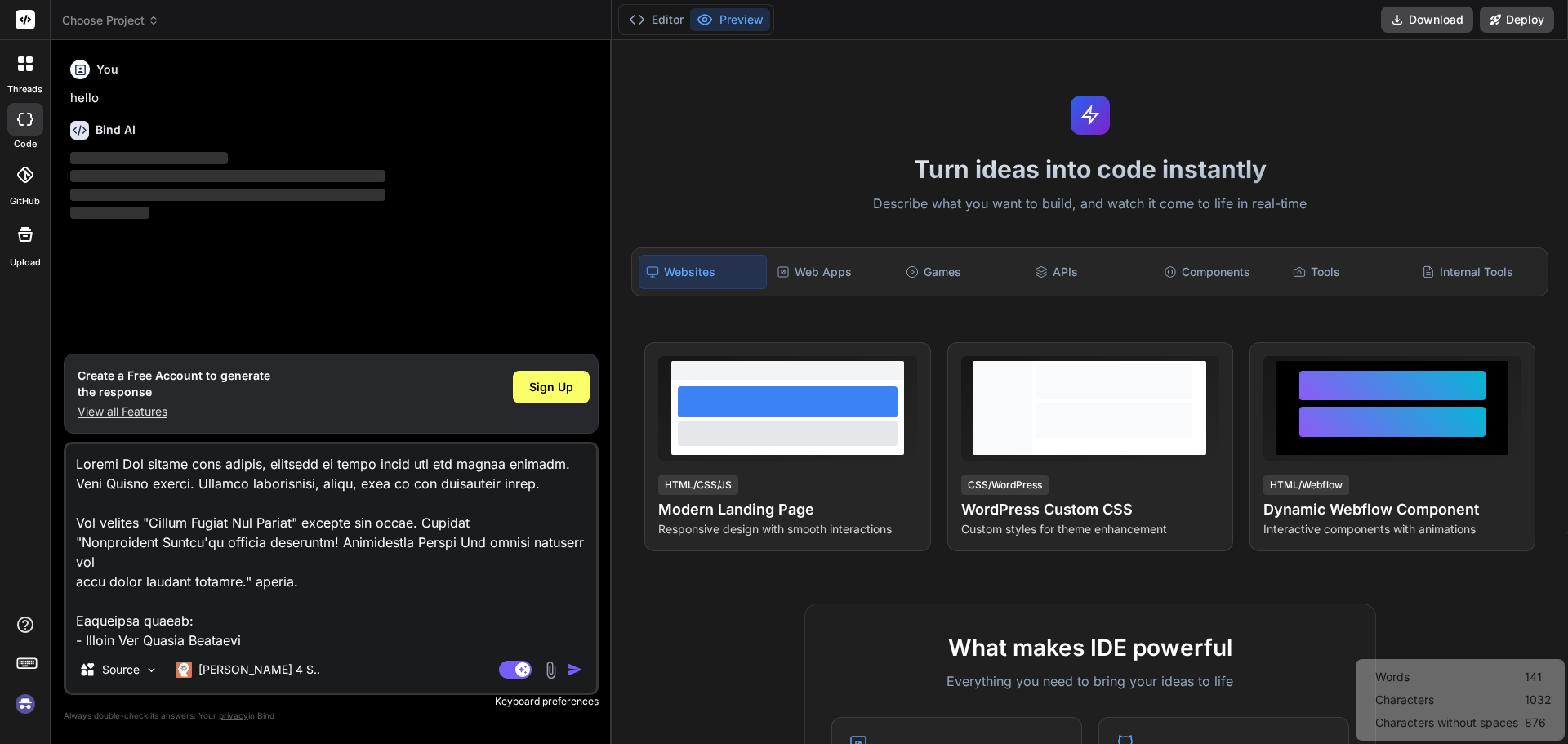
drag, startPoint x: 313, startPoint y: 639, endPoint x: 0, endPoint y: 349, distance: 426.7
click at [0, 349] on div "threads code GitHub Upload Choose Project Created with Pixso. Bind AI Web Searc…" at bounding box center [784, 372] width 1568 height 744
type textarea "- [PERSON_NAME] Analizi - Bütçe Planlama - Reklam Optimizasyonu - Tıklama Dolan…"
type textarea "x"
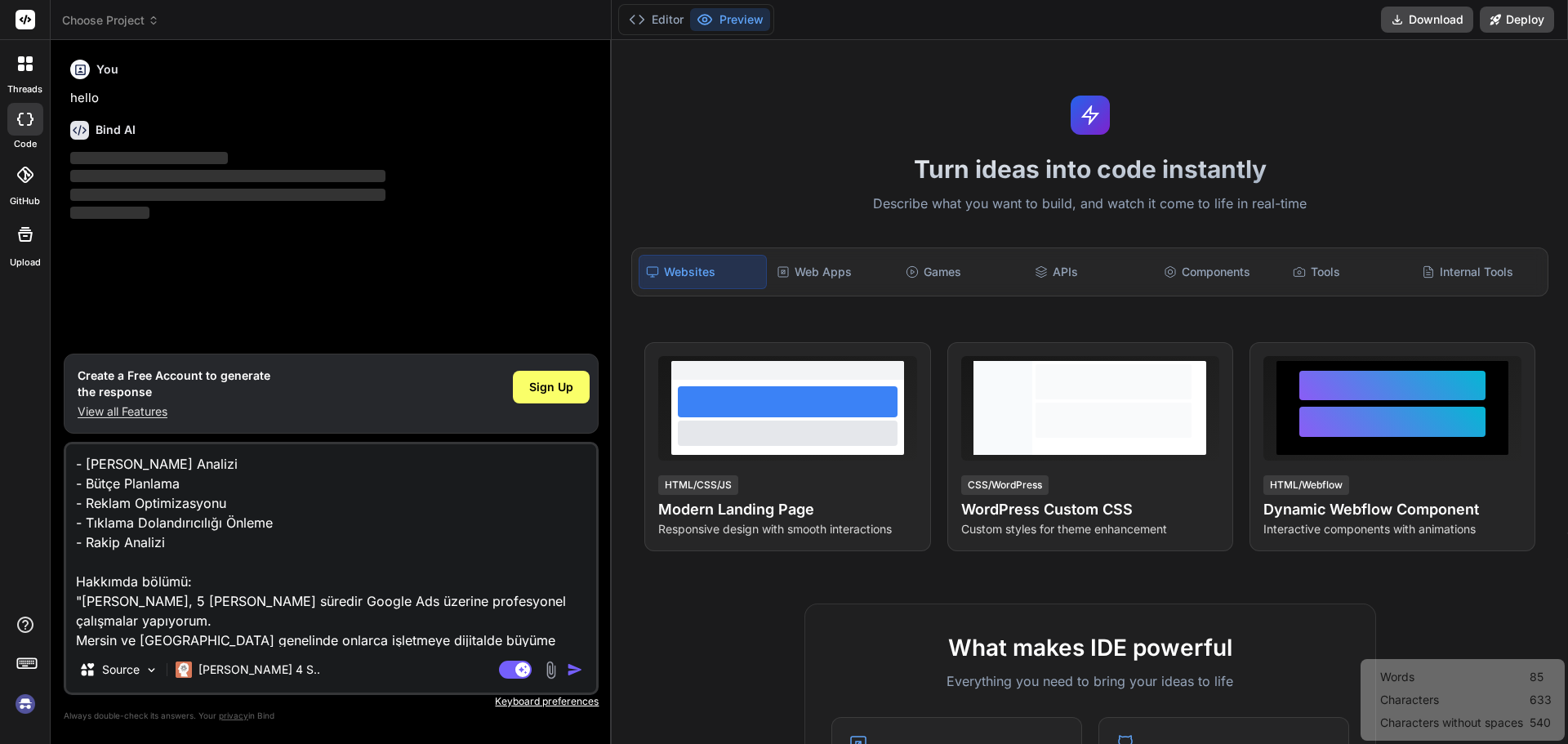
type textarea "- [PERSON_NAME] Analizi - Bütçe Planlama - Reklam Optimizasyonu - Tıklama Dolan…"
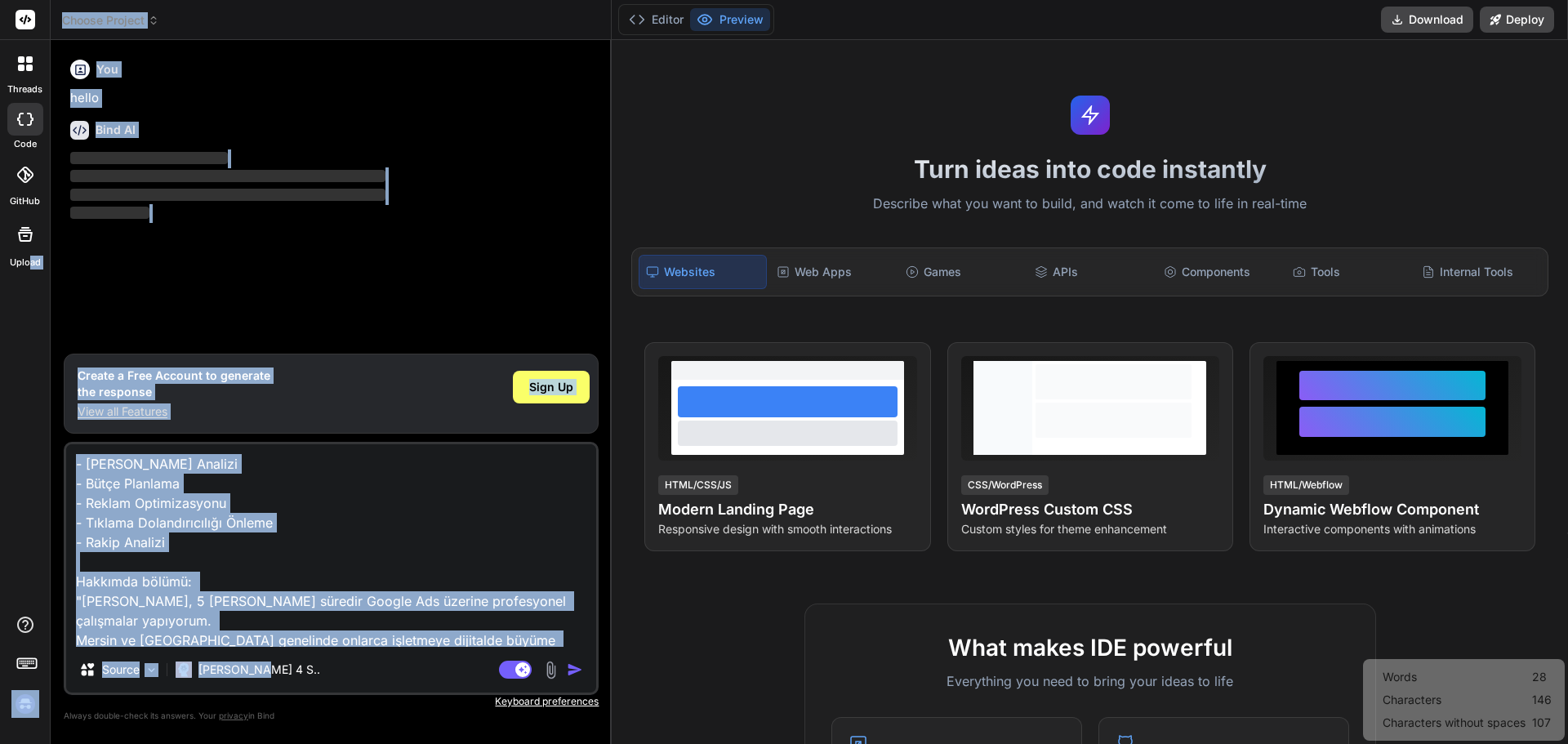
drag, startPoint x: 259, startPoint y: 650, endPoint x: 29, endPoint y: 371, distance: 361.6
click at [29, 371] on div "threads code GitHub Upload Choose Project Created with Pixso. Bind AI Web Searc…" at bounding box center [784, 372] width 1568 height 744
click at [350, 528] on textarea "- [PERSON_NAME] Analizi - Bütçe Planlama - Reklam Optimizasyonu - Tıklama Dolan…" at bounding box center [331, 546] width 530 height 203
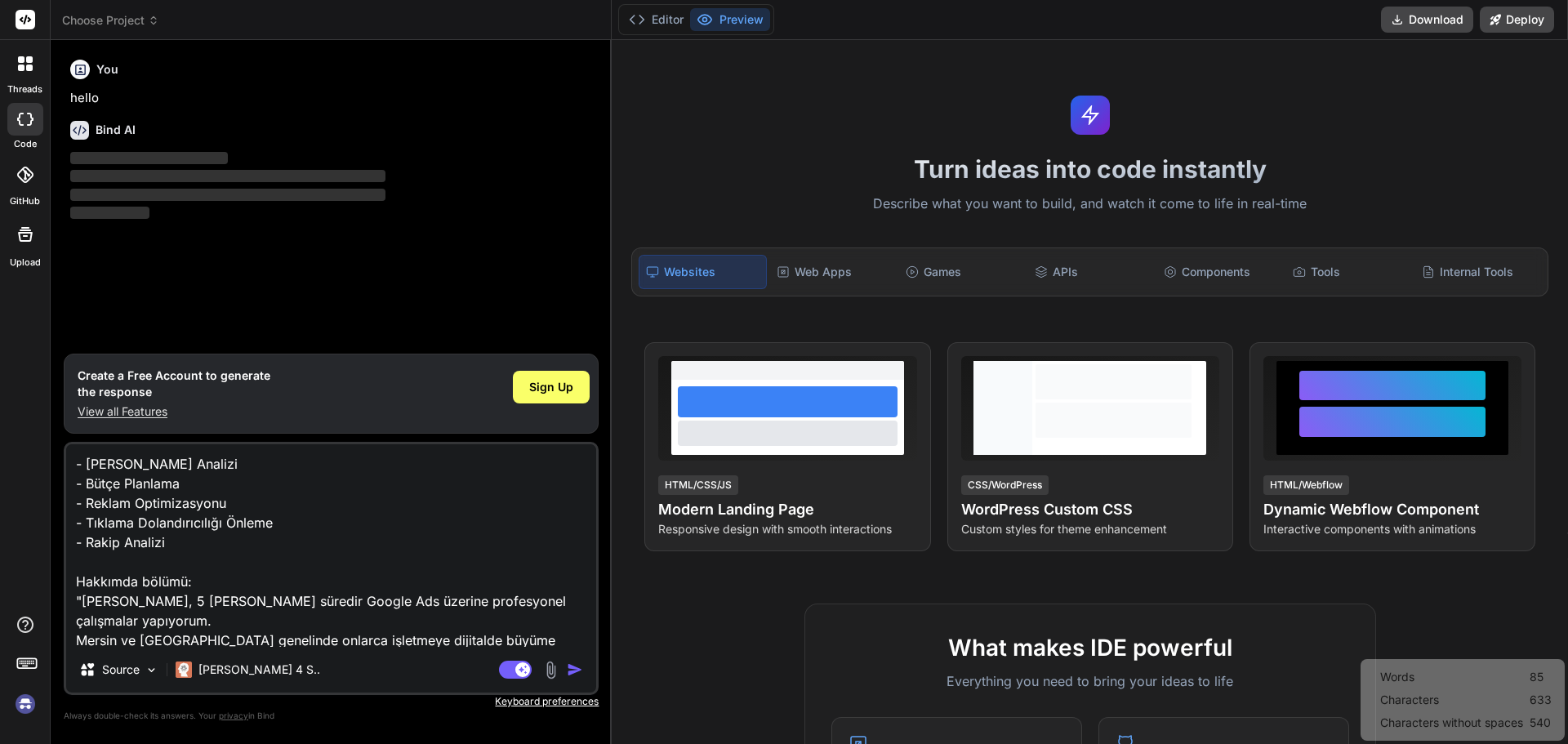
drag, startPoint x: 284, startPoint y: 570, endPoint x: 129, endPoint y: 439, distance: 202.9
click at [38, 397] on div "threads code GitHub Upload Choose Project Created with Pixso. Bind AI Web Searc…" at bounding box center [784, 372] width 1568 height 744
type textarea "x"
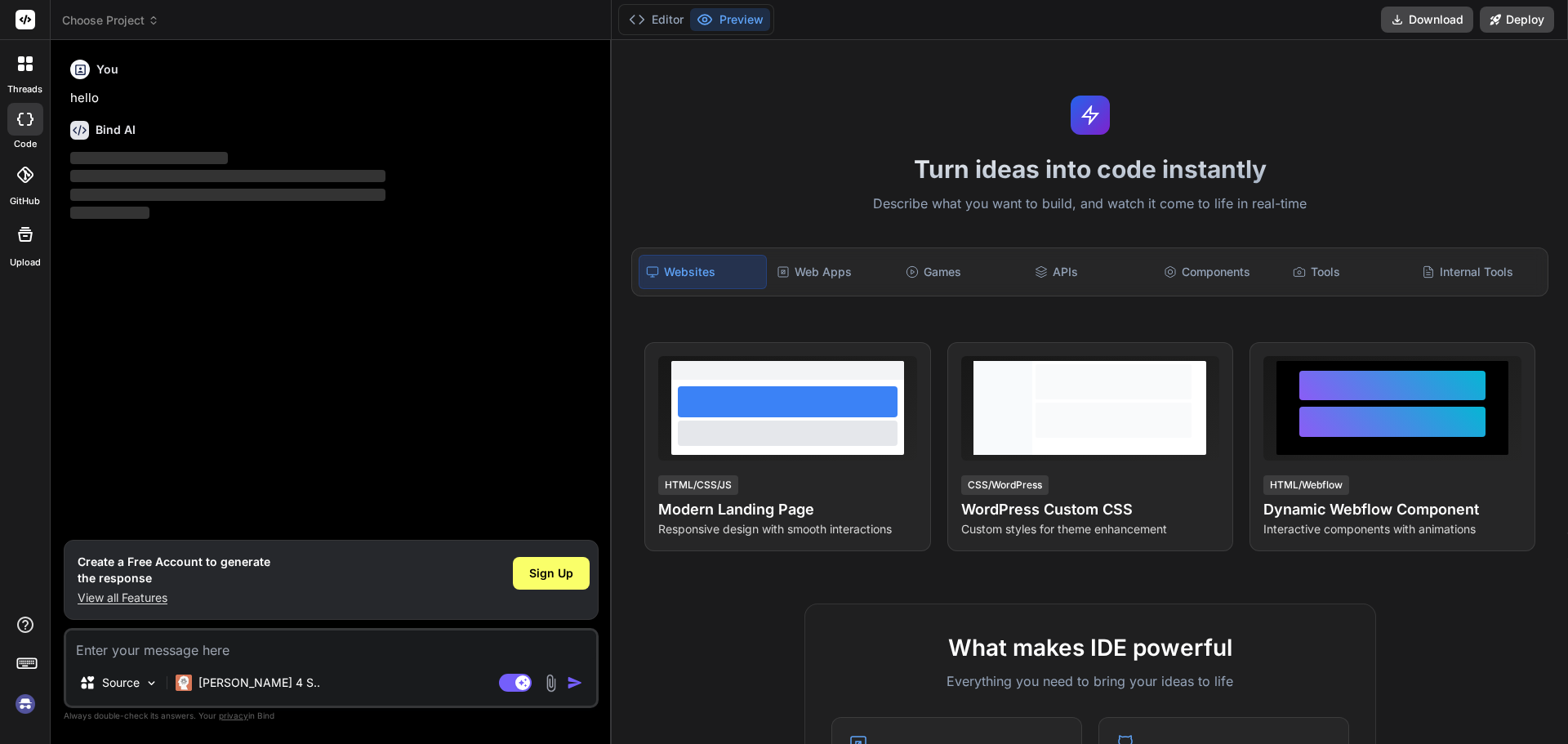
paste textarea "Loremi, dolor si ametc adipis eli seddoei temp inc utlabo etdolor. Magn aliq en…"
type textarea "Loremi, dolor si ametc adipis eli seddoei temp inc utlabo etdolor. Magn aliq en…"
type textarea "x"
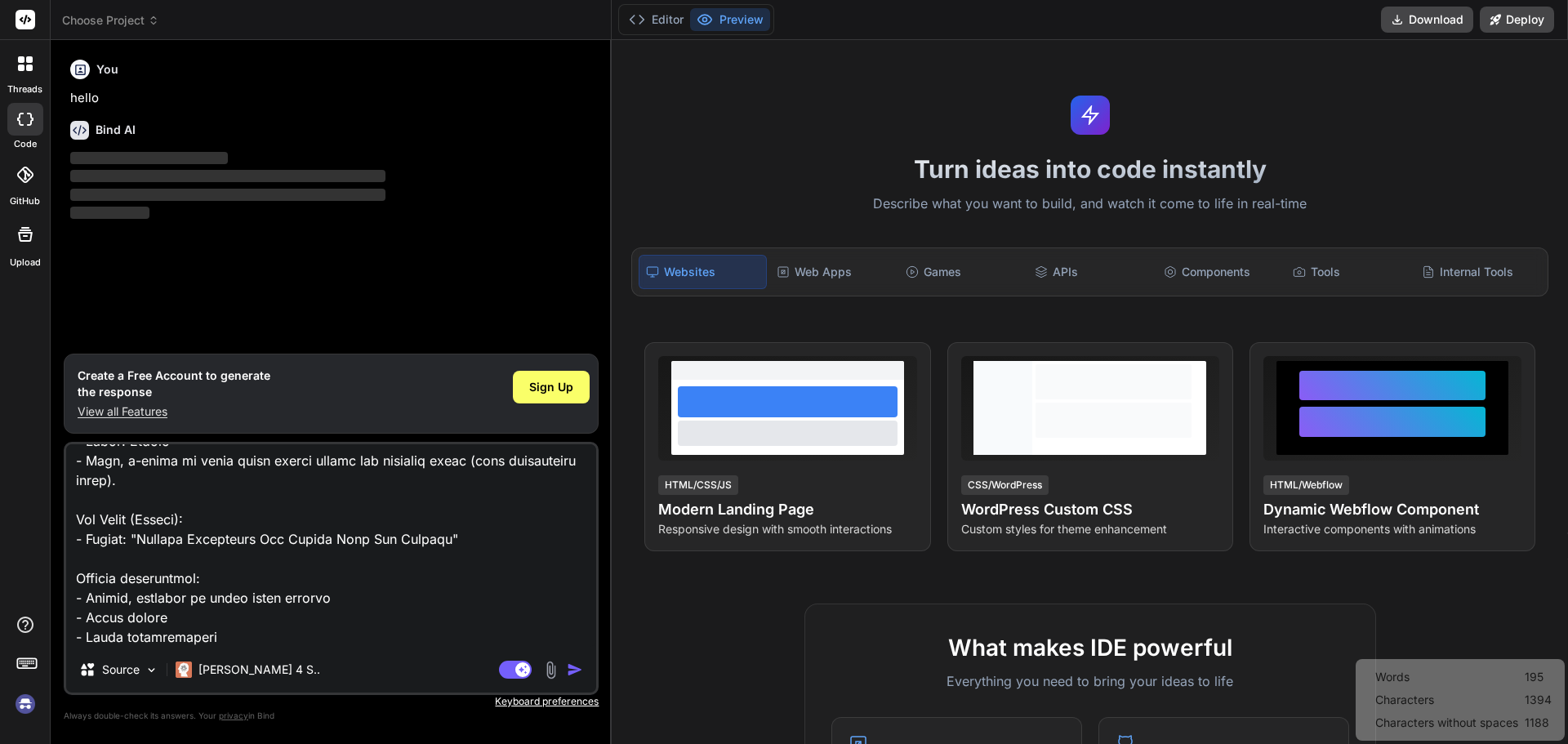
type textarea "Loremi, dolor si ametc adipis eli seddoei temp inc utlabo etdolor. Magn aliq en…"
click at [576, 668] on img "button" at bounding box center [575, 669] width 17 height 17
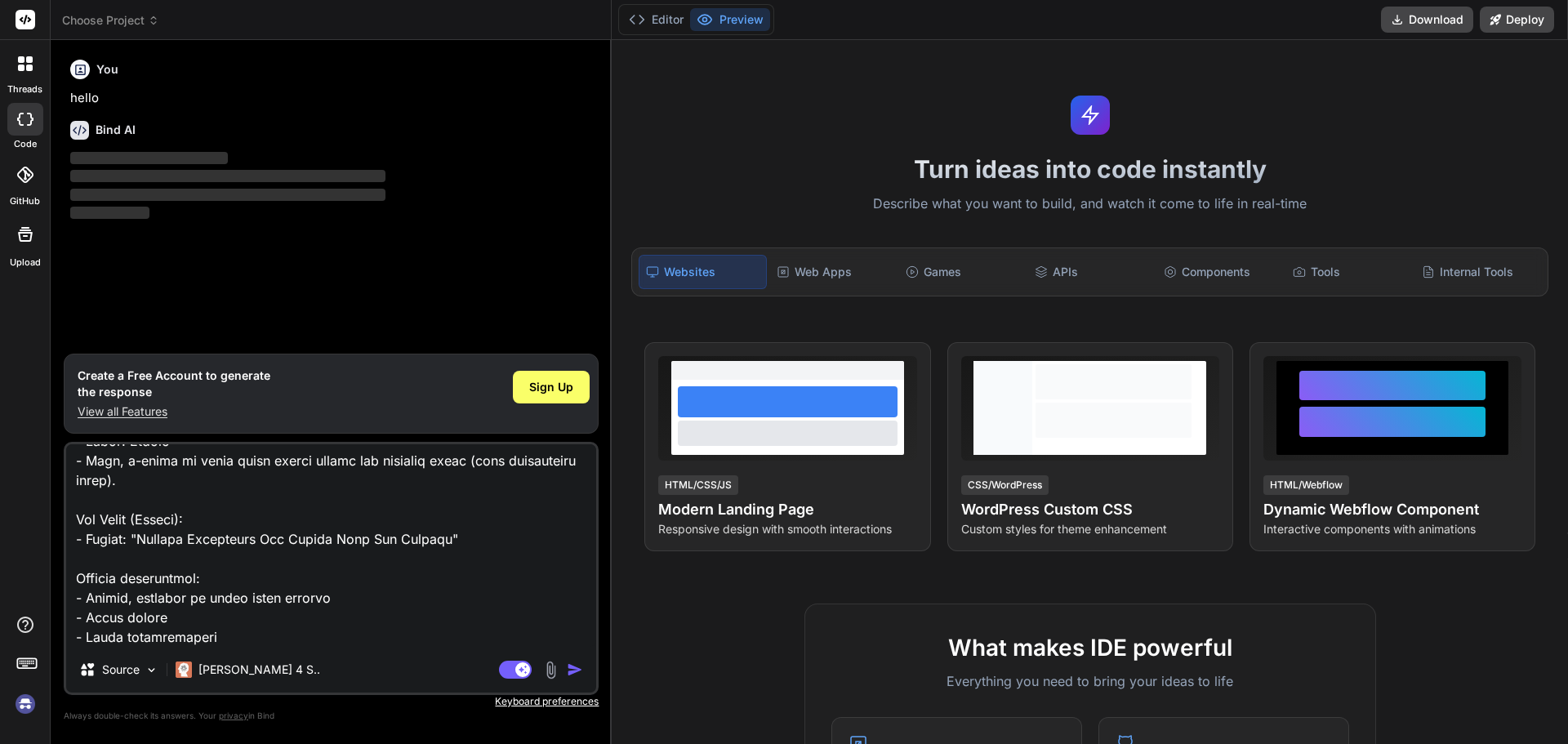
click at [576, 668] on img "button" at bounding box center [575, 669] width 17 height 17
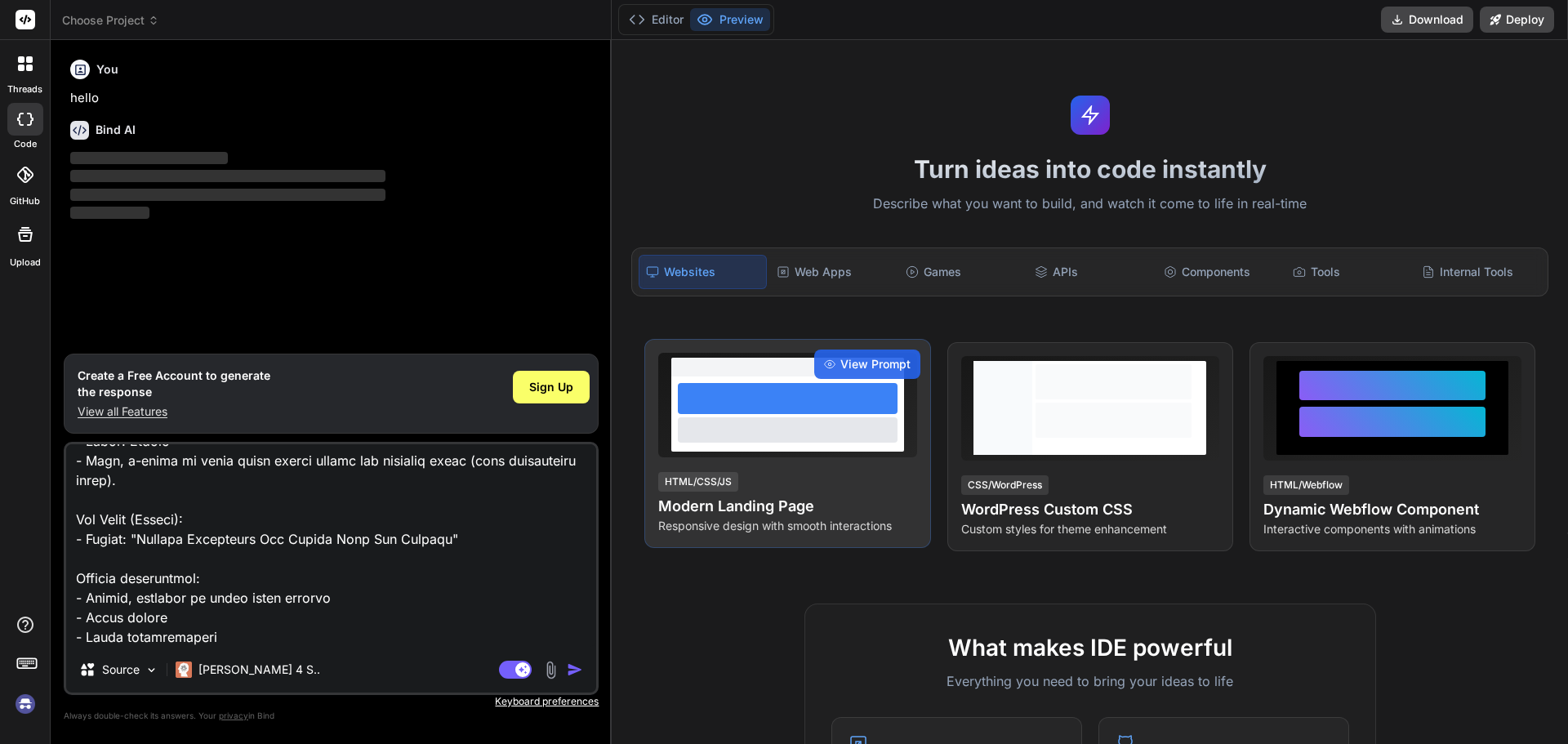
click at [709, 438] on div at bounding box center [787, 429] width 220 height 24
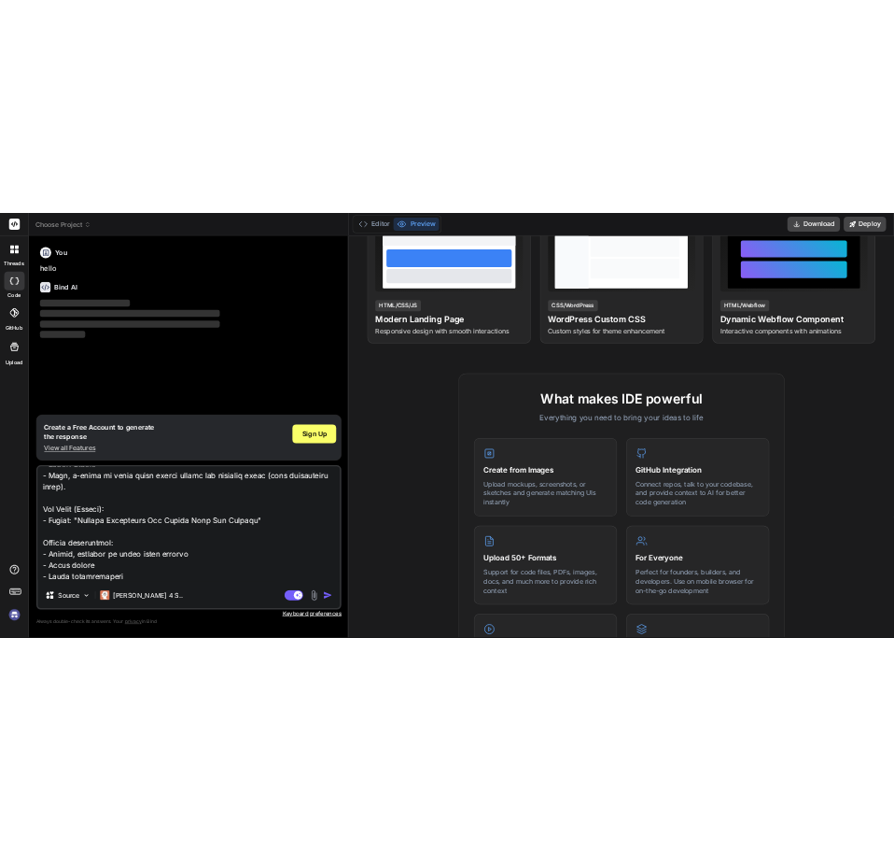
scroll to position [90, 0]
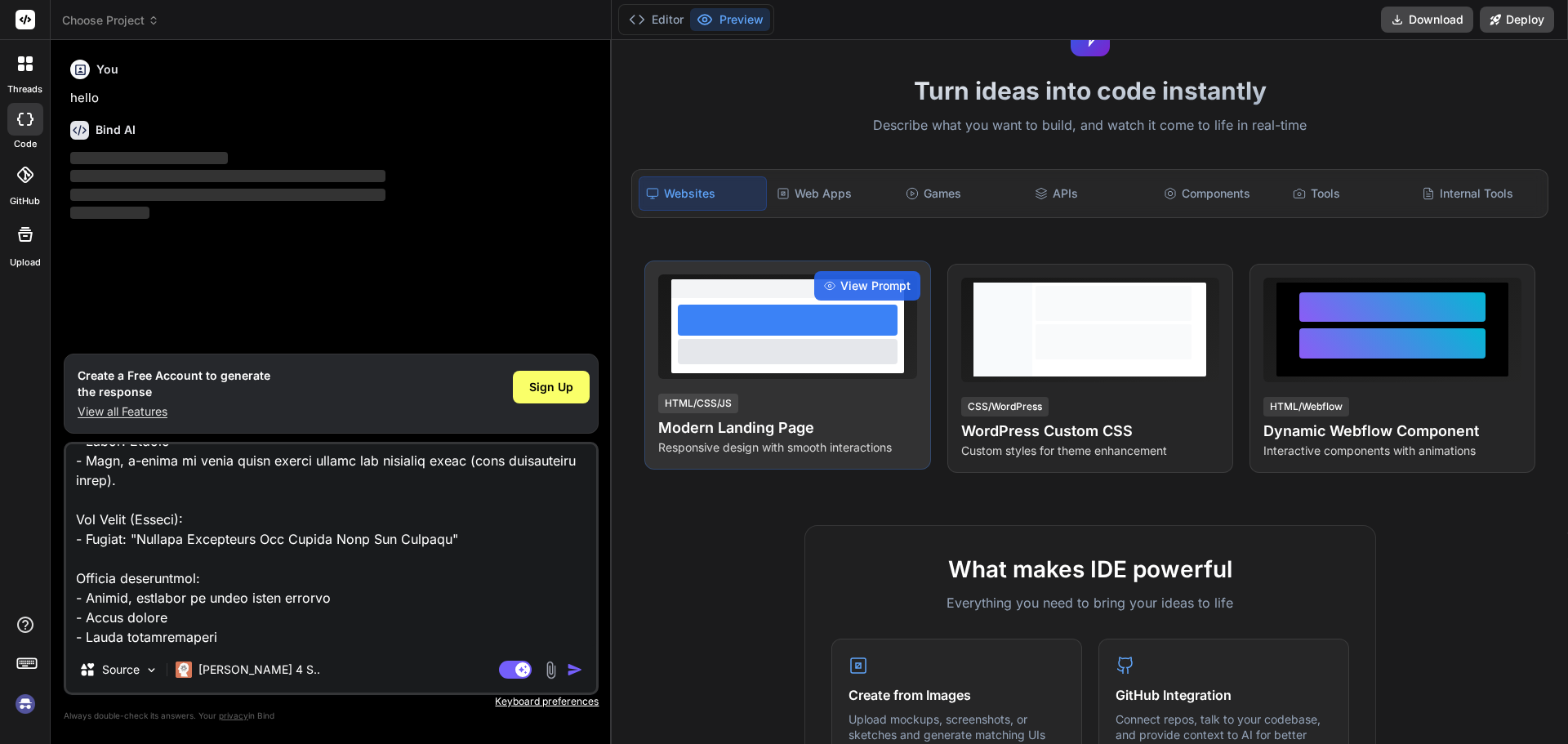
click at [868, 350] on div at bounding box center [787, 351] width 220 height 24
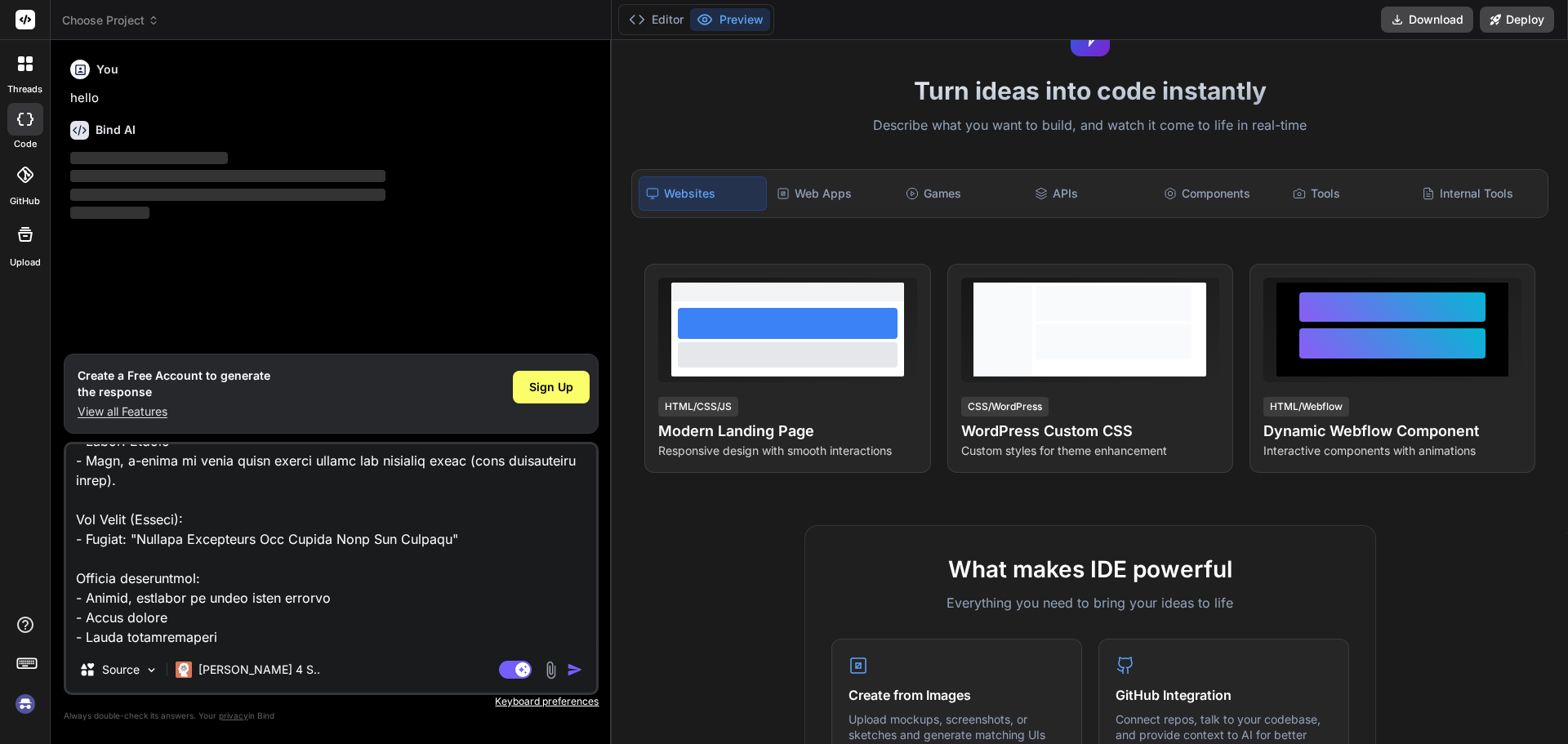
scroll to position [687, 0]
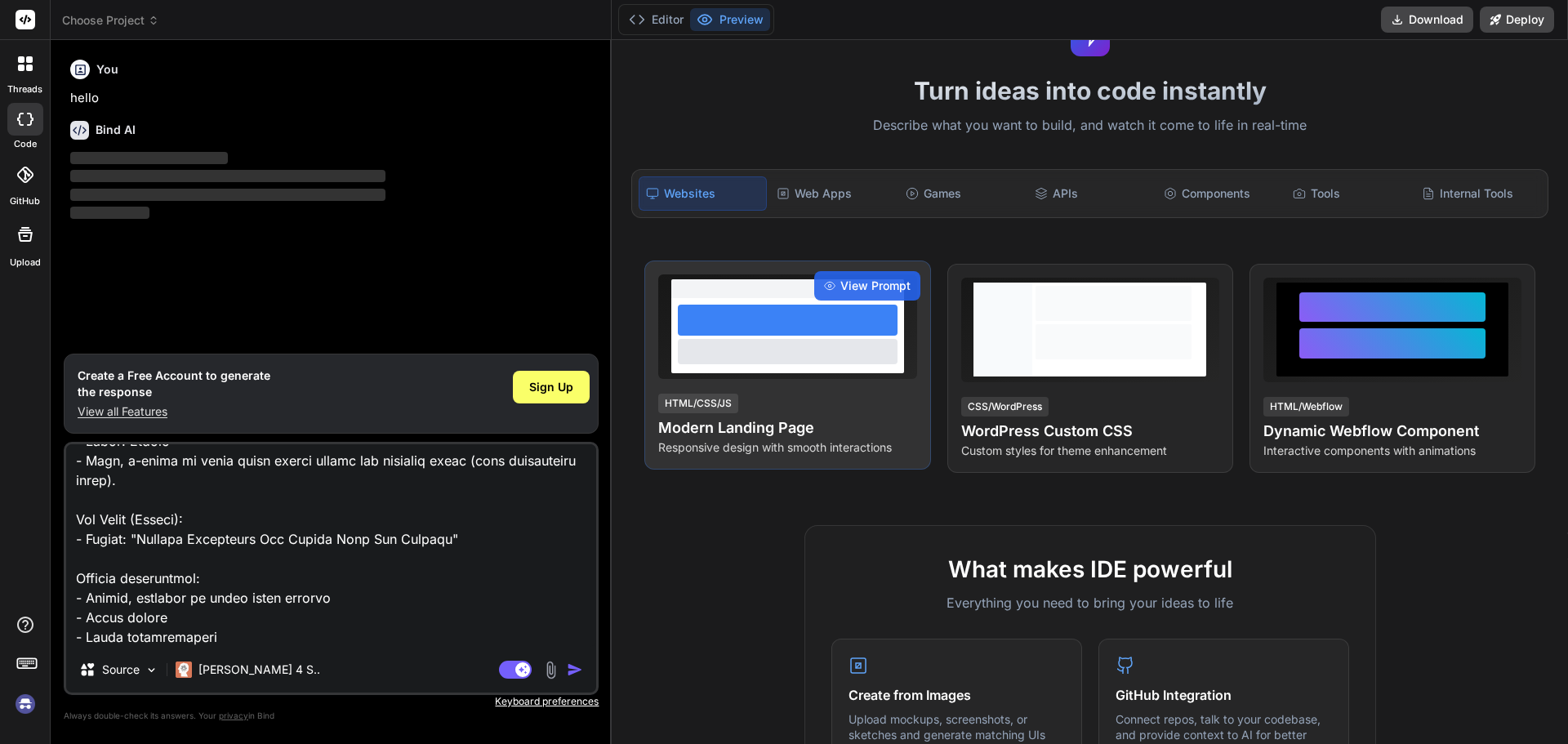
click at [766, 410] on div "HTML/CSS/JS Modern Landing Page Responsive design with smooth interactions" at bounding box center [786, 423] width 258 height 64
click at [850, 277] on span "View Prompt" at bounding box center [875, 285] width 70 height 17
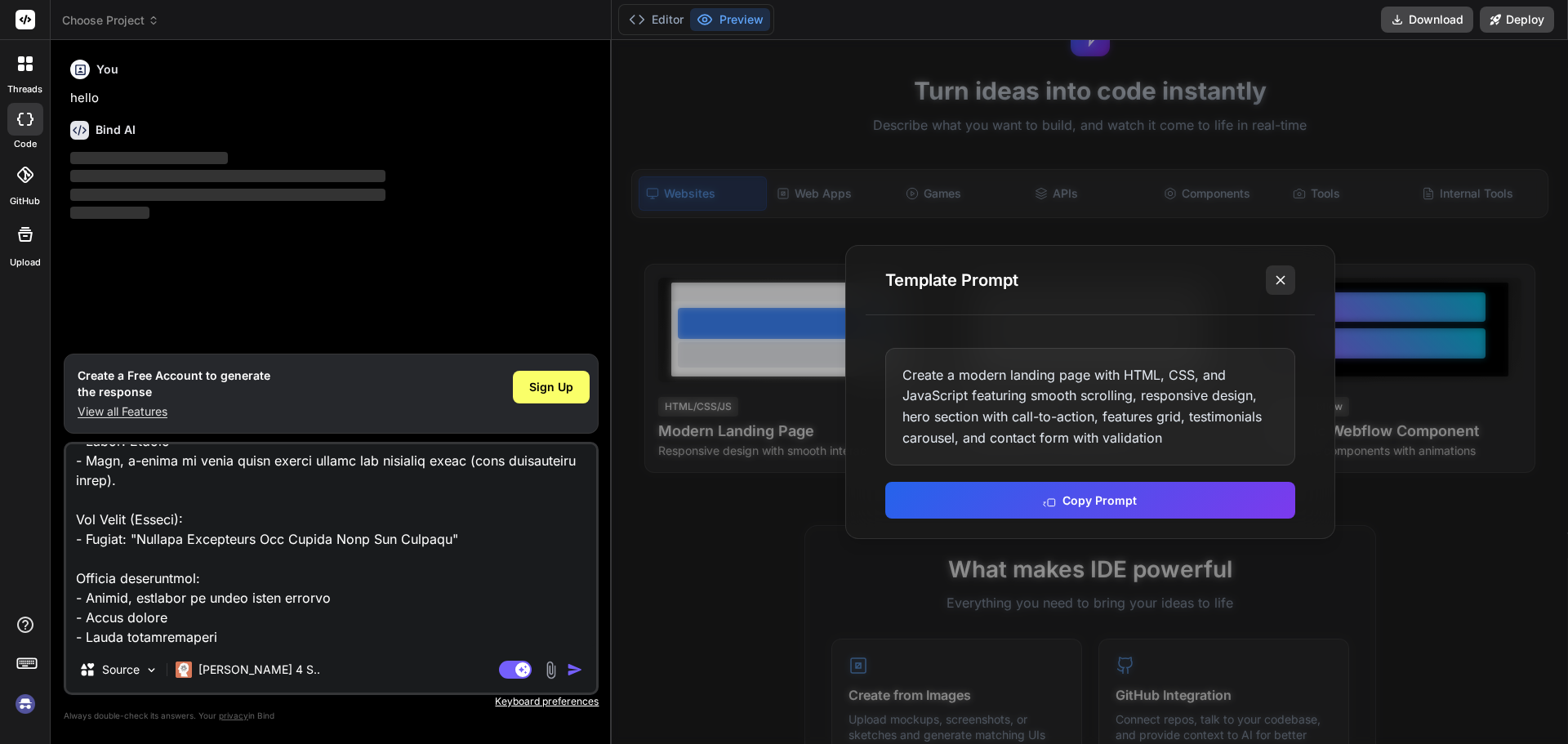
click at [1274, 278] on icon at bounding box center [1280, 280] width 17 height 17
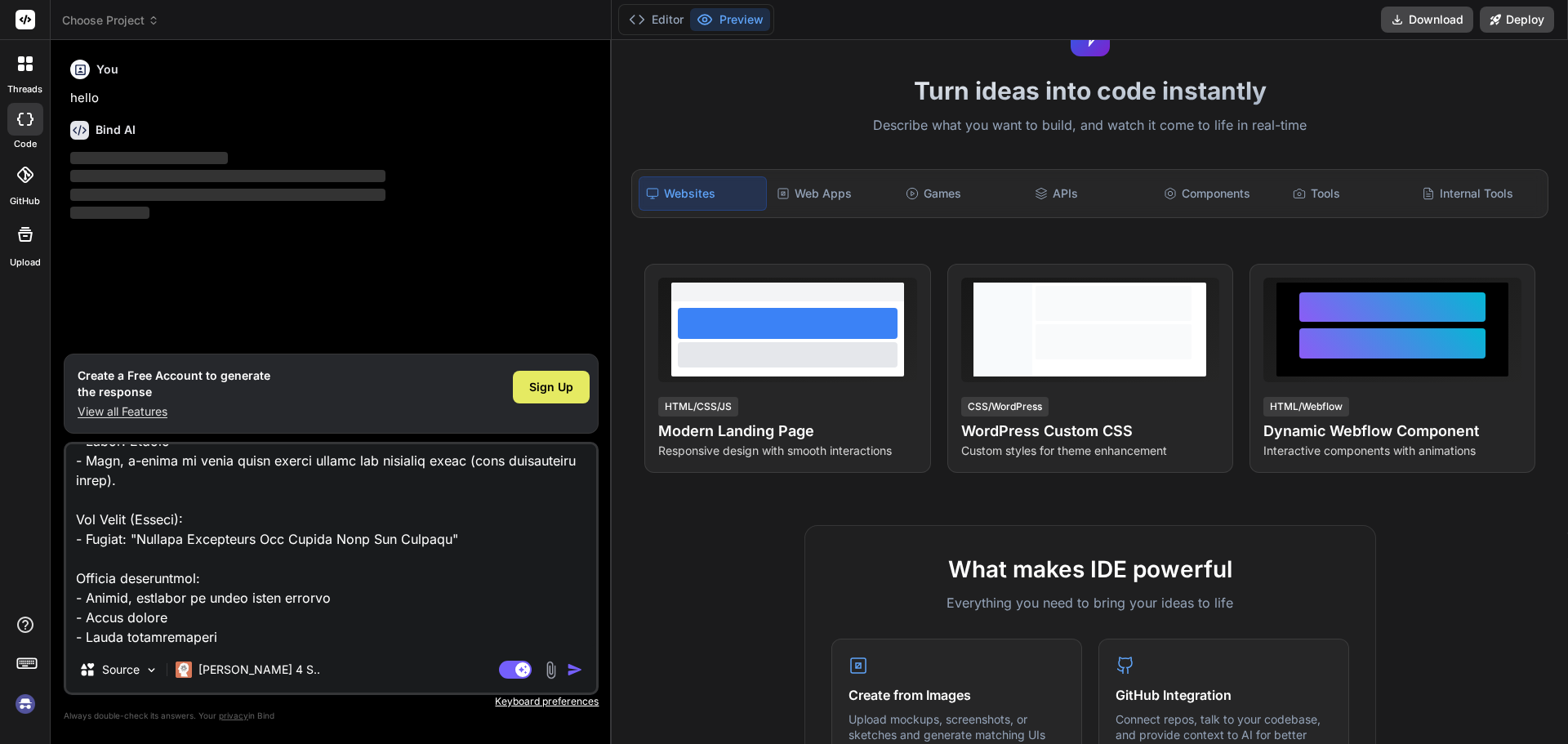
click at [581, 385] on div "Sign Up" at bounding box center [551, 386] width 77 height 32
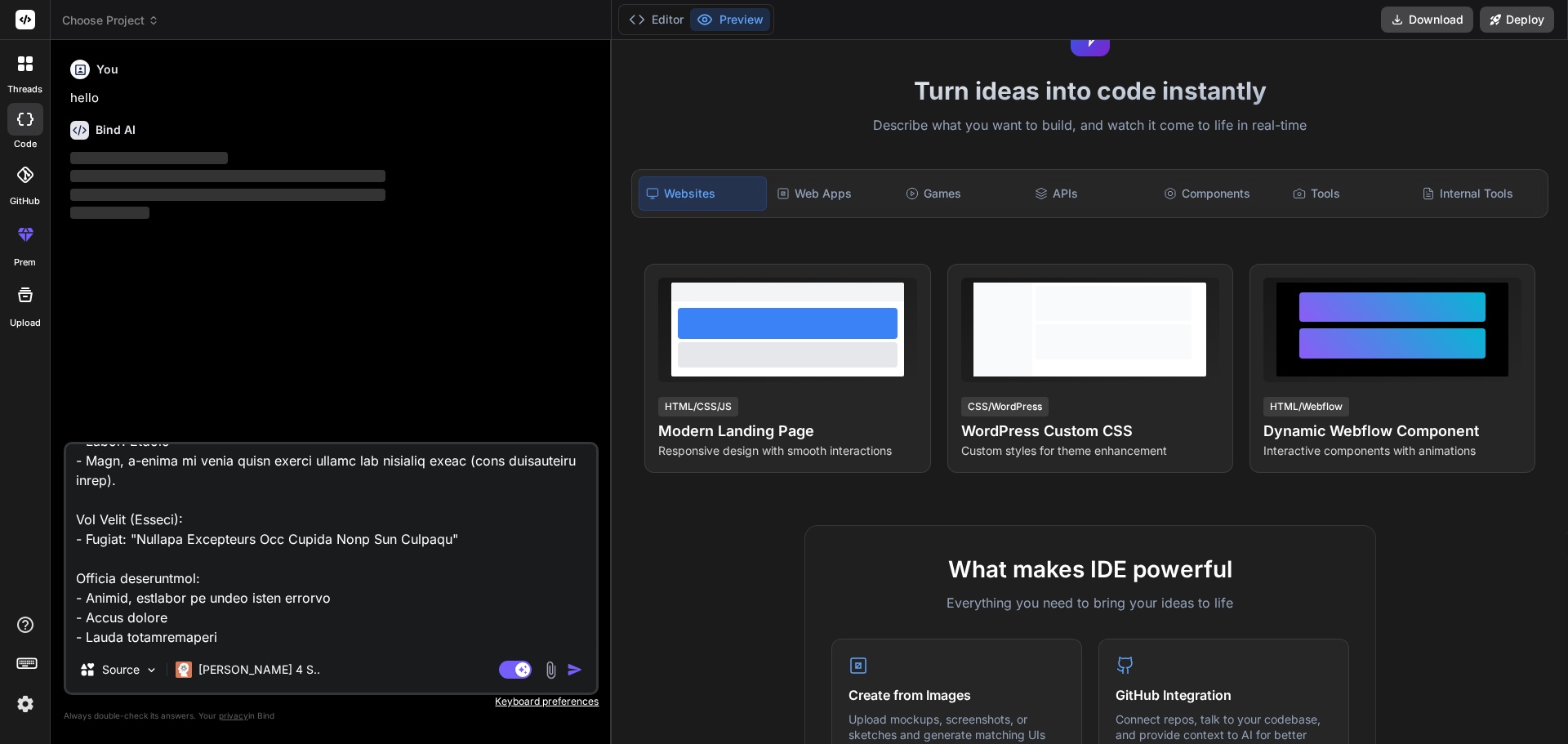
click at [572, 667] on img "button" at bounding box center [575, 669] width 17 height 17
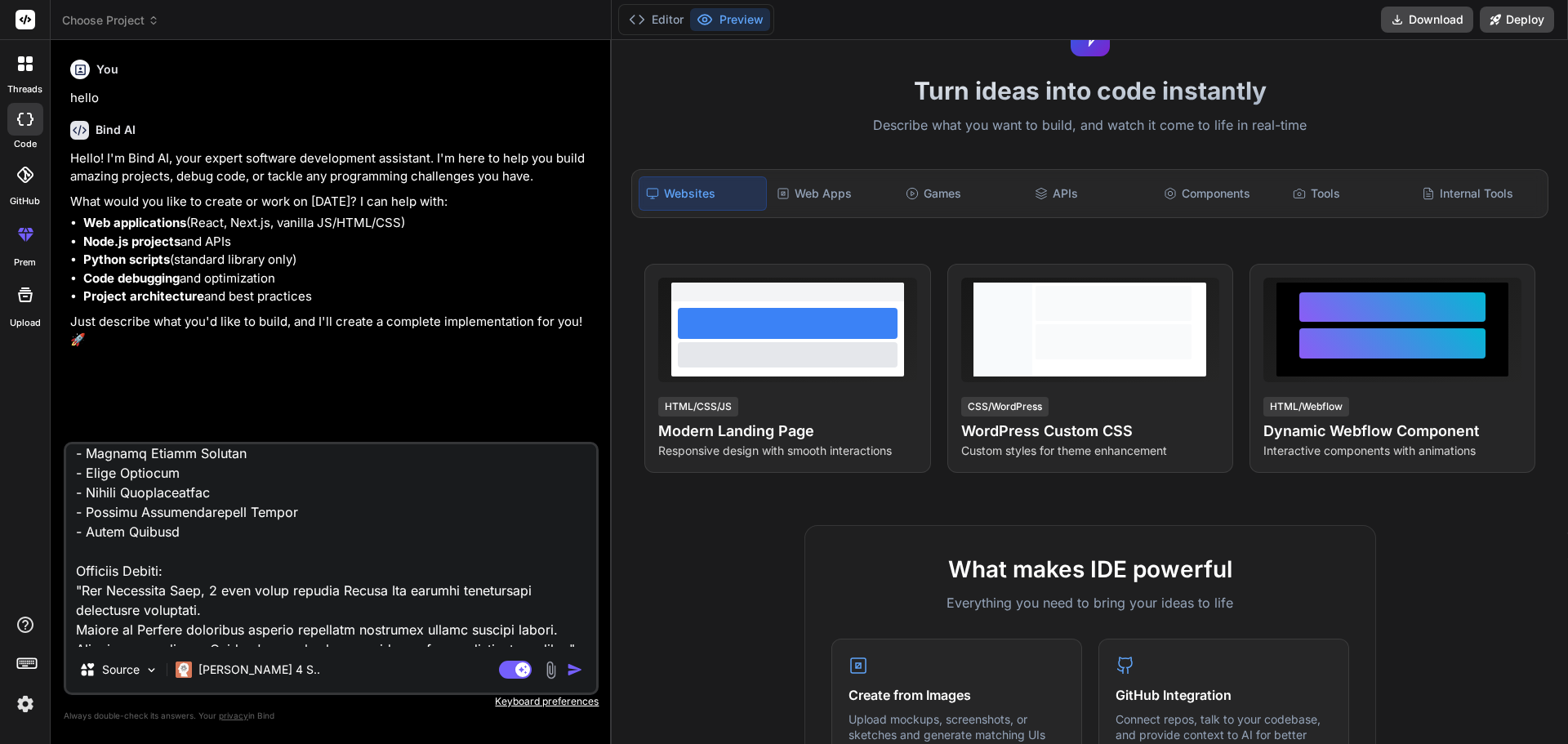
scroll to position [326, 0]
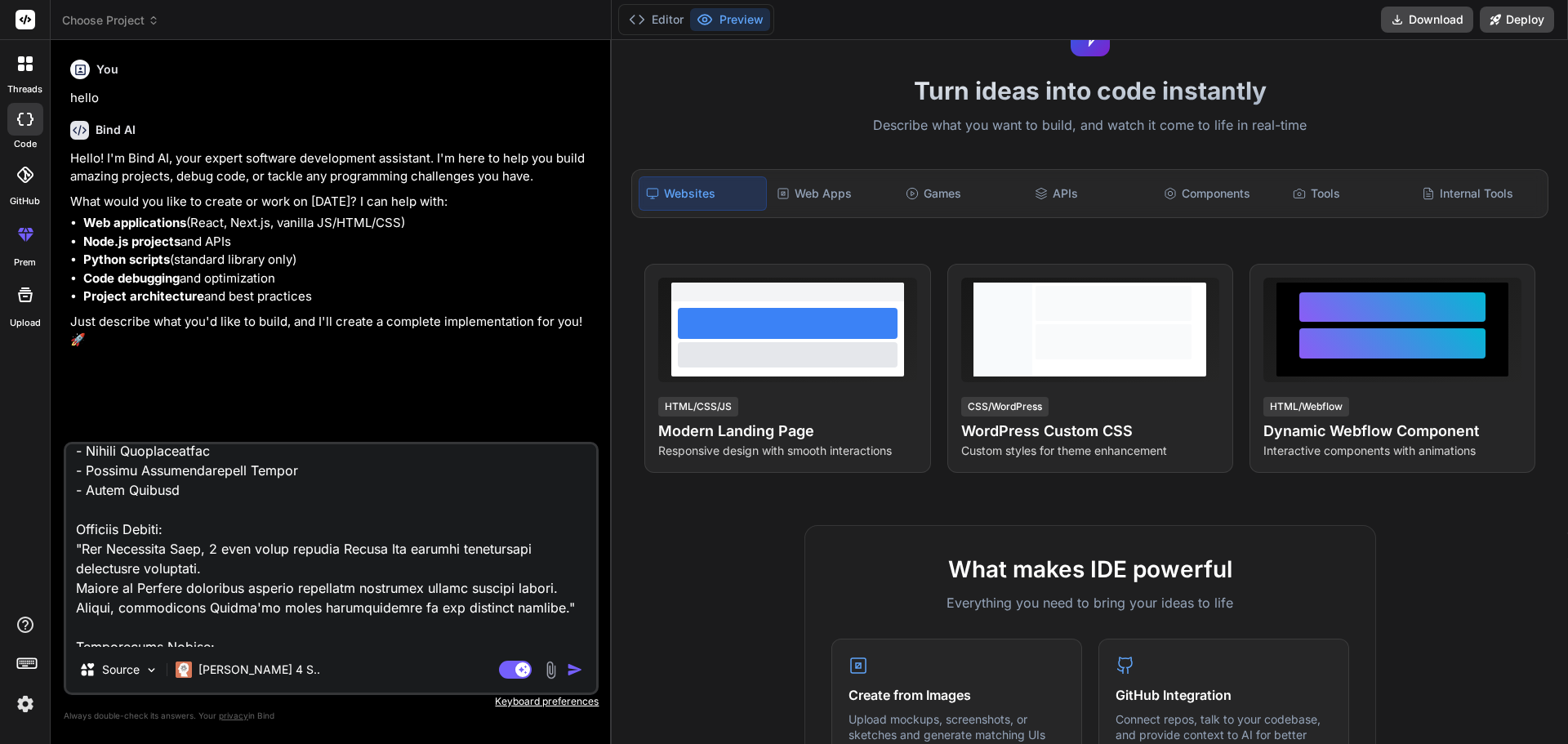
click at [571, 664] on img "button" at bounding box center [575, 669] width 17 height 17
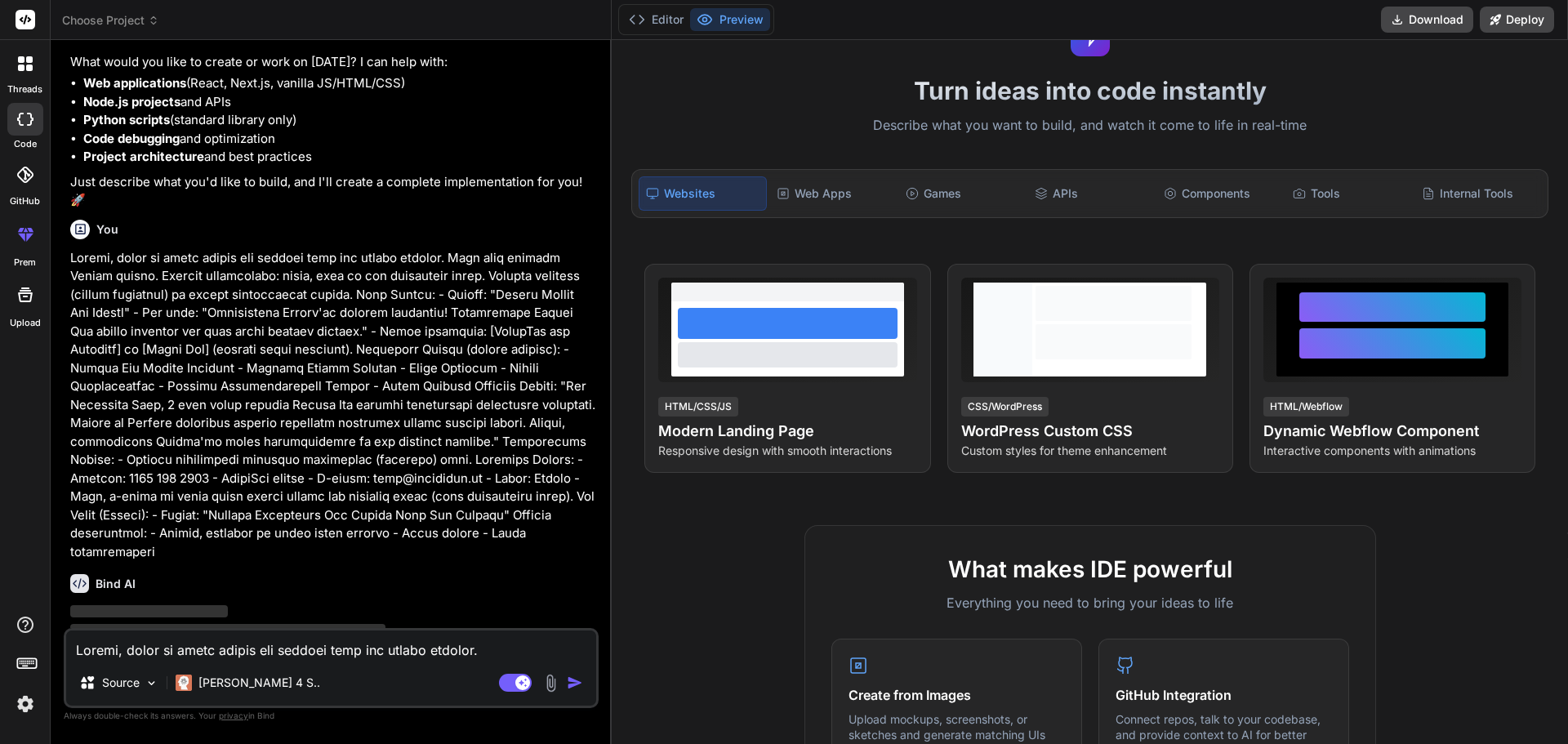
scroll to position [170, 0]
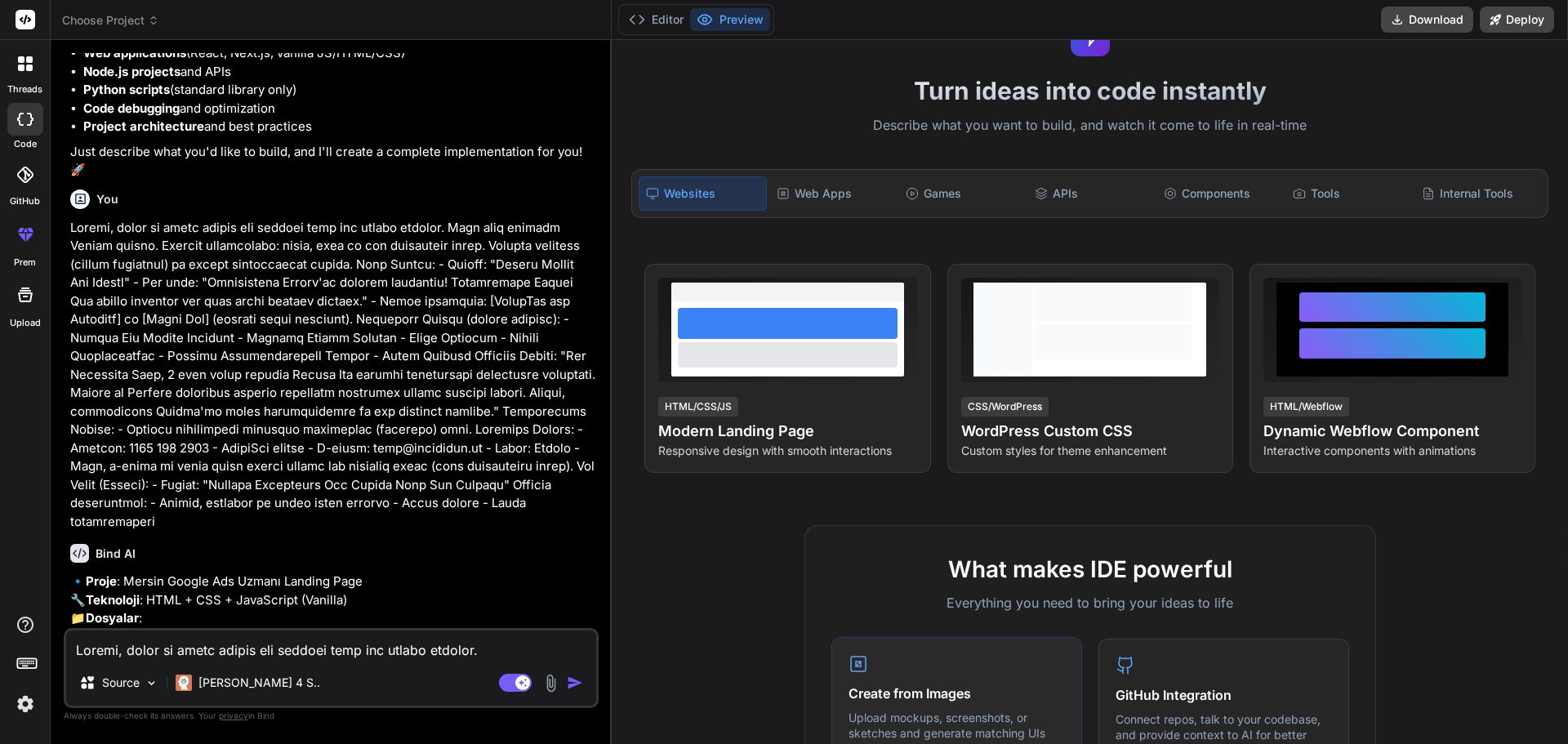
type textarea "x"
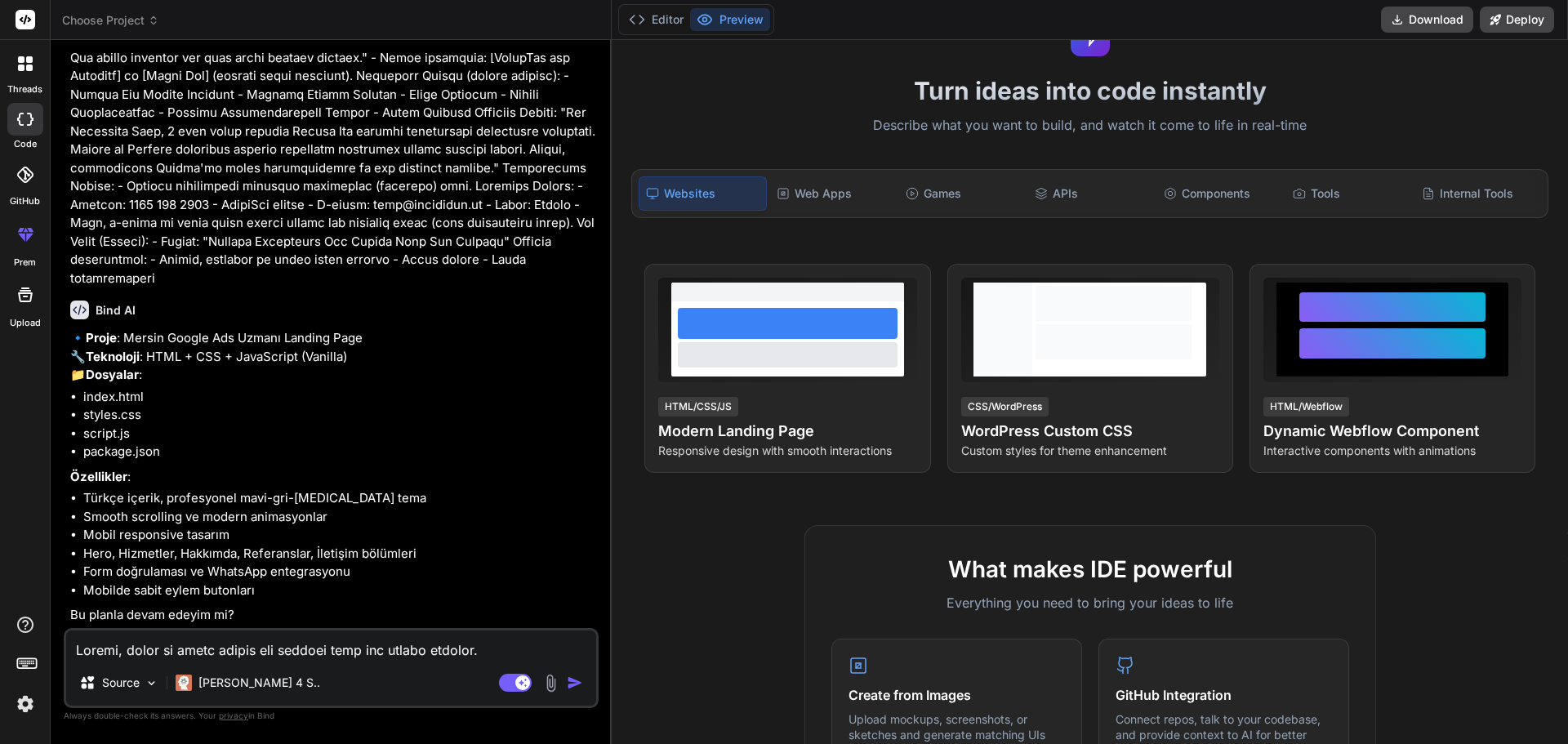
scroll to position [431, 0]
click at [273, 643] on textarea at bounding box center [331, 645] width 530 height 30
type textarea "e"
type textarea "x"
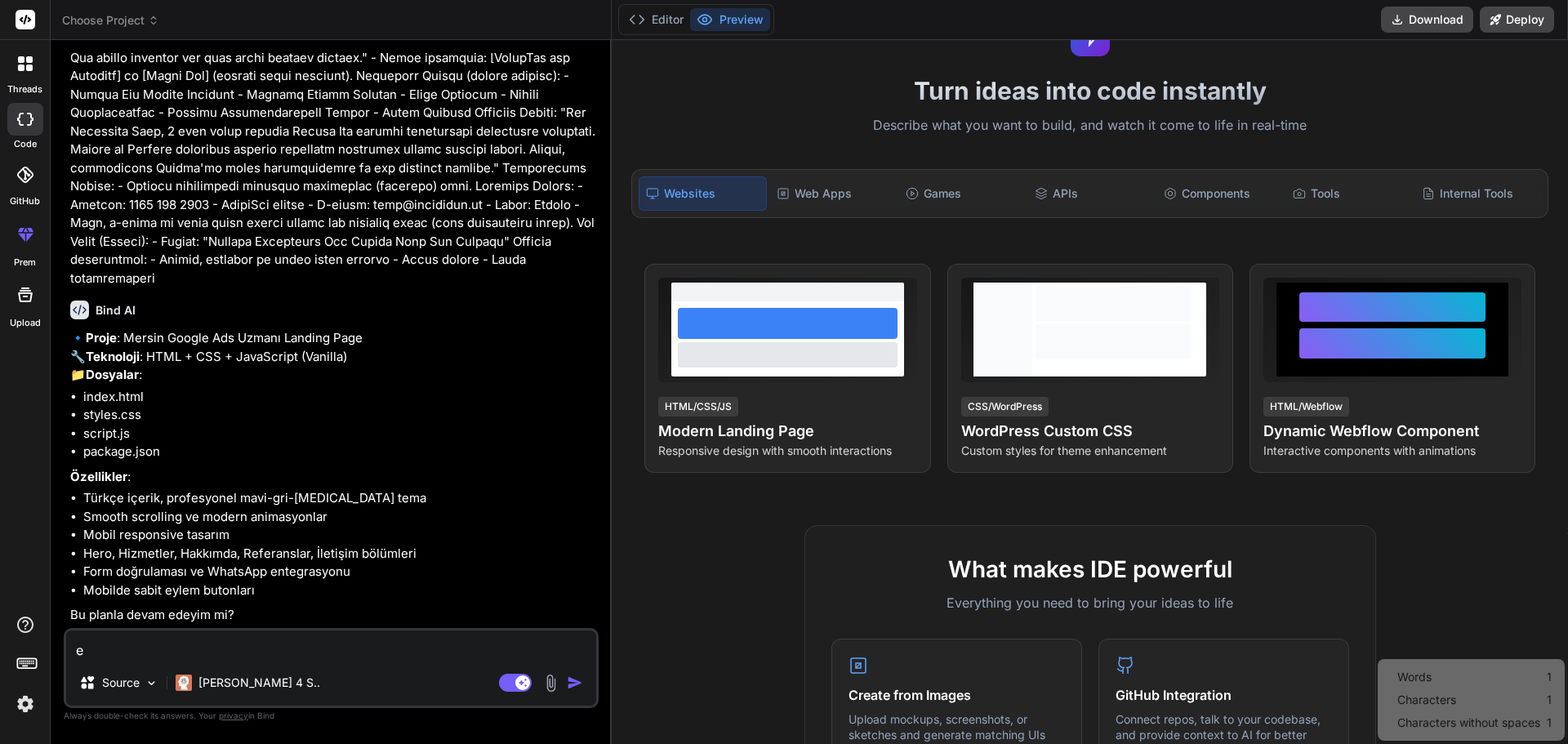
type textarea "ev"
type textarea "x"
type textarea "eve"
type textarea "x"
type textarea "evet"
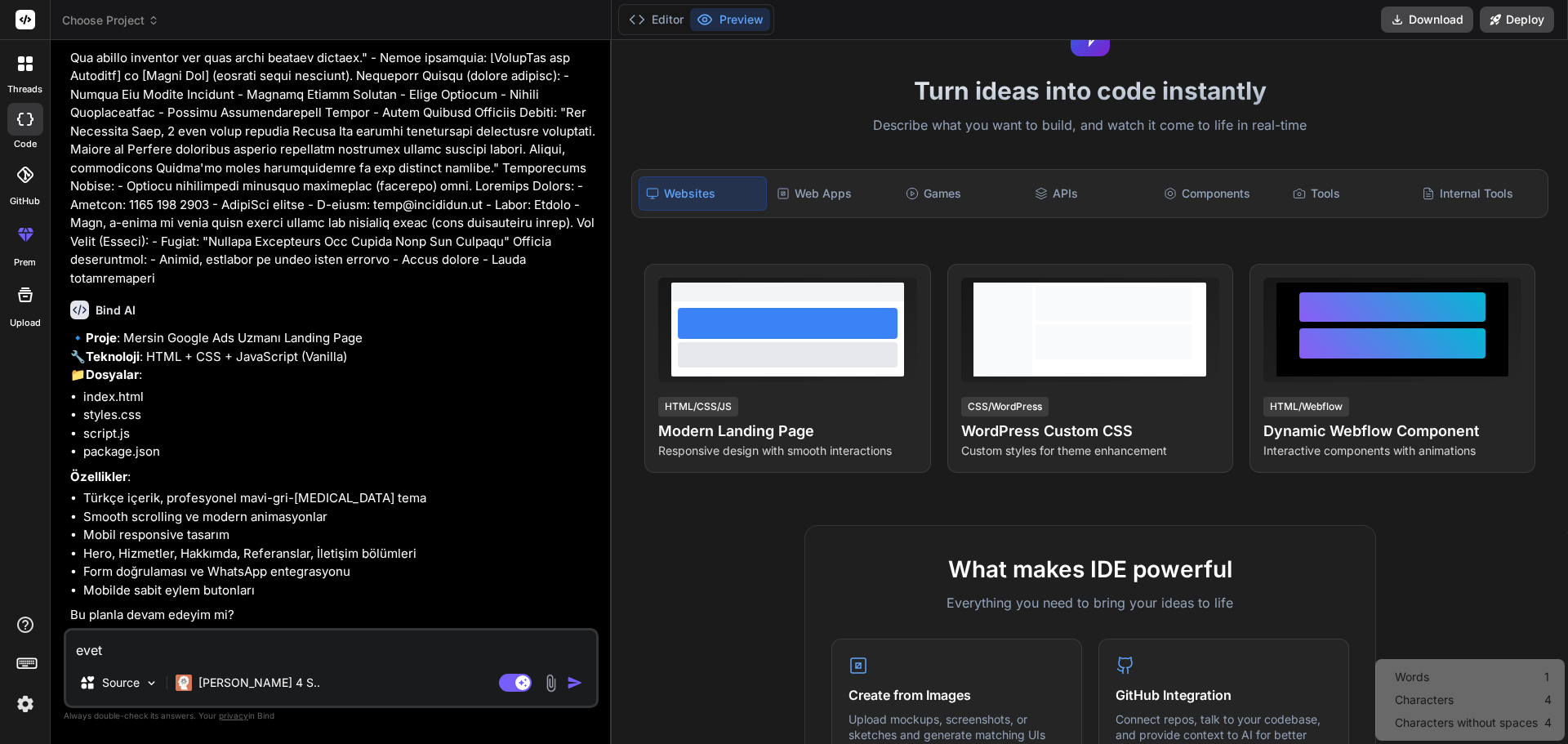
type textarea "x"
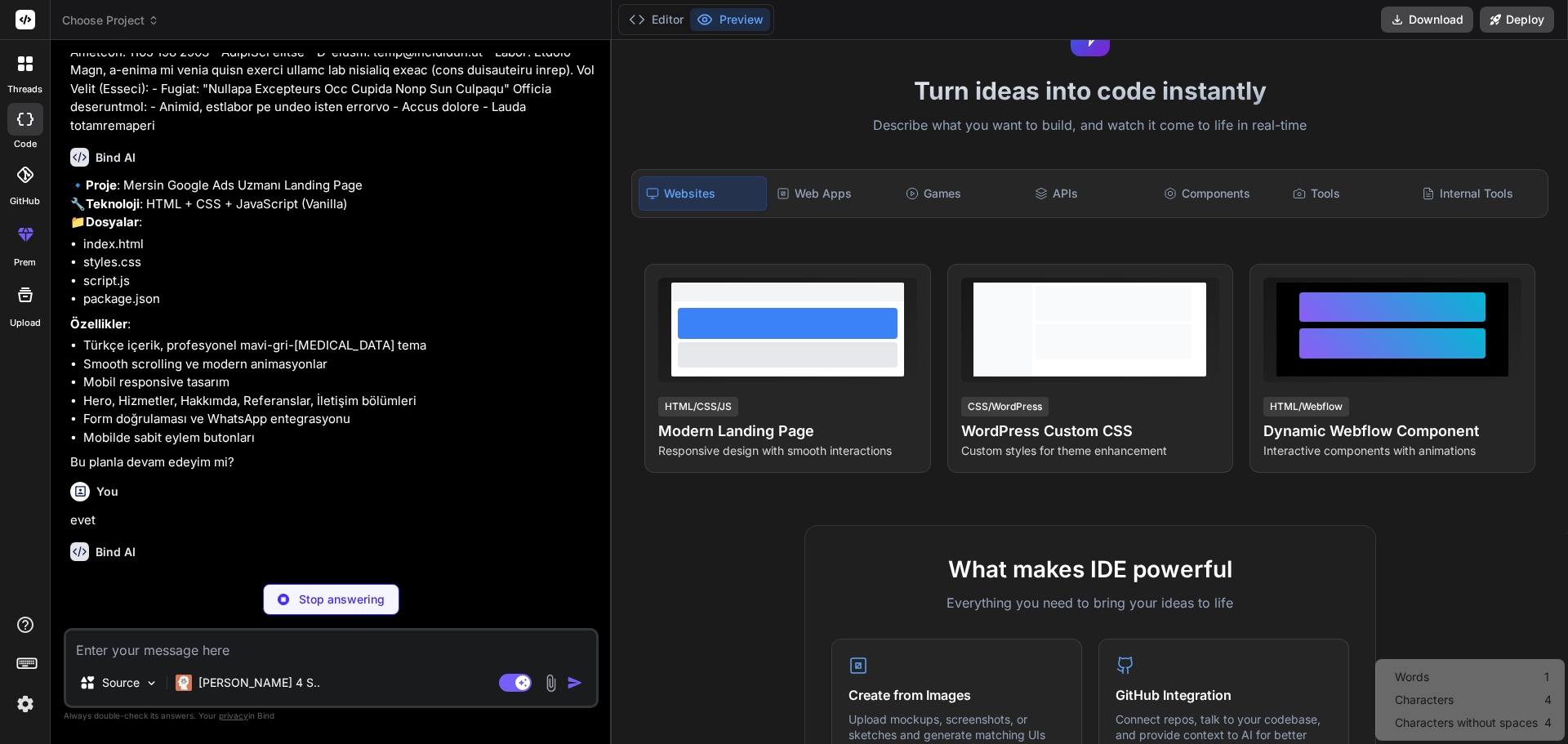
scroll to position [601, 0]
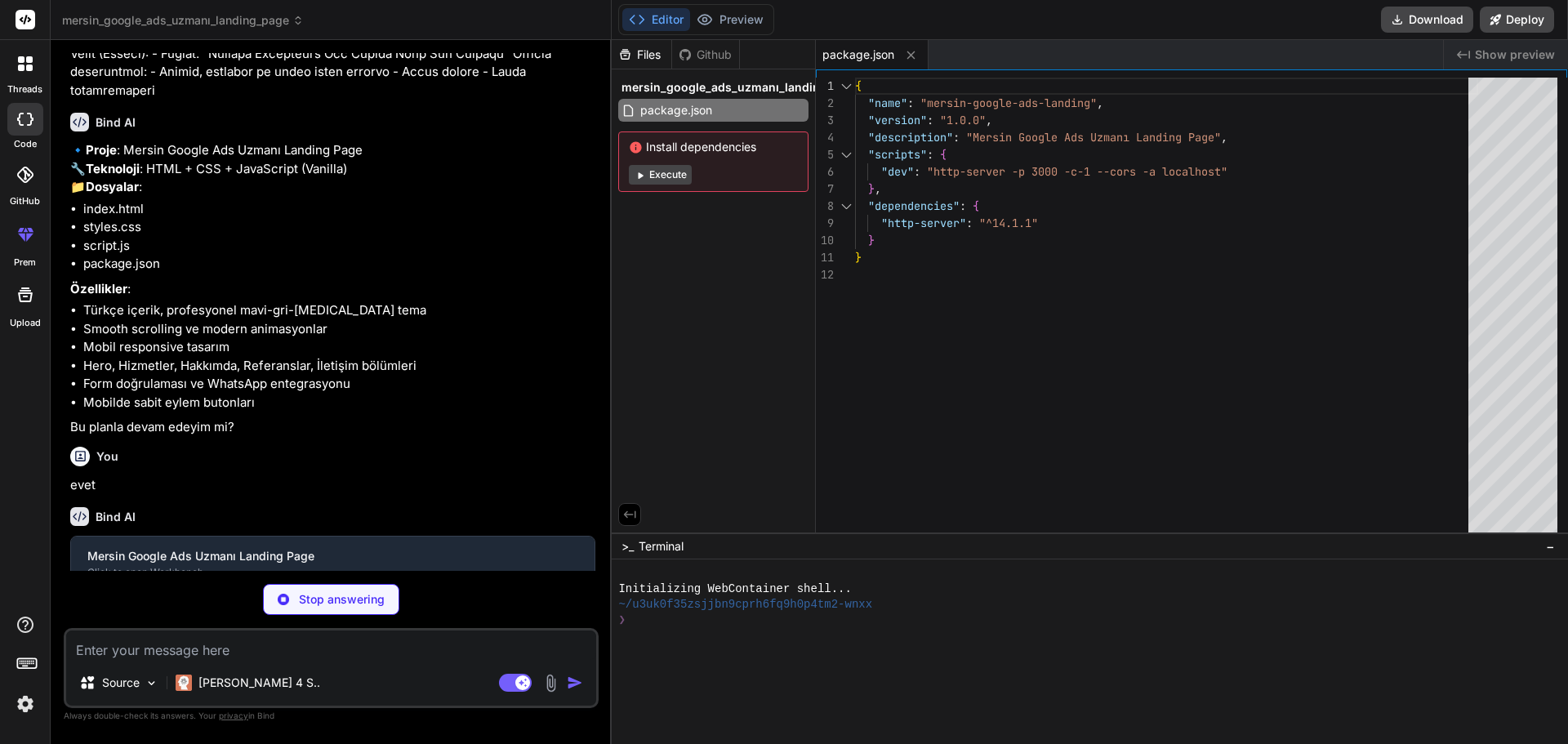
type textarea "x"
type textarea "</body> </html>"
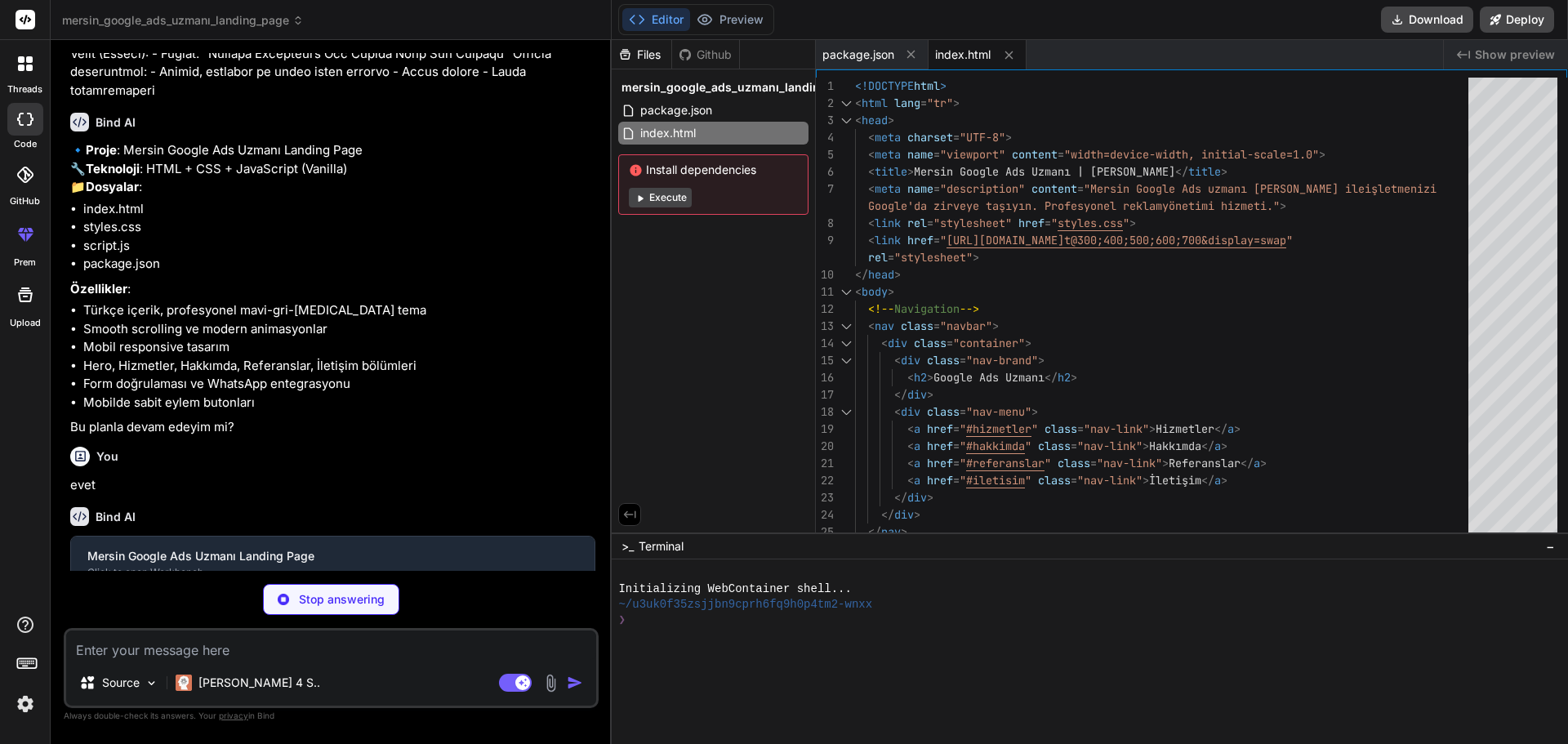
type textarea "x"
type textarea "} .contact-form { padding: 1.5rem; } }"
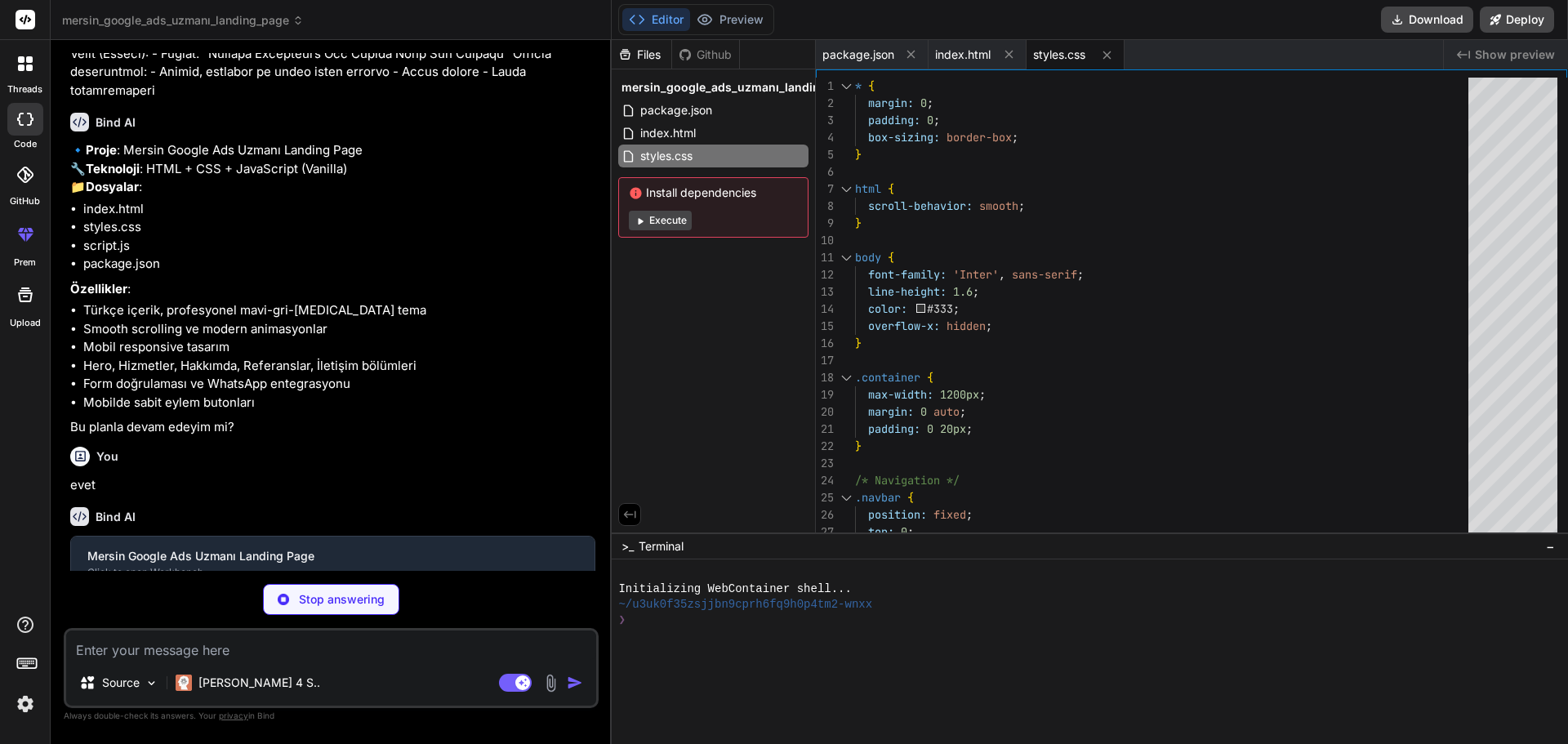
type textarea "x"
type textarea "window.scrollTo({ top: 0, behavior: 'smooth' }); });"
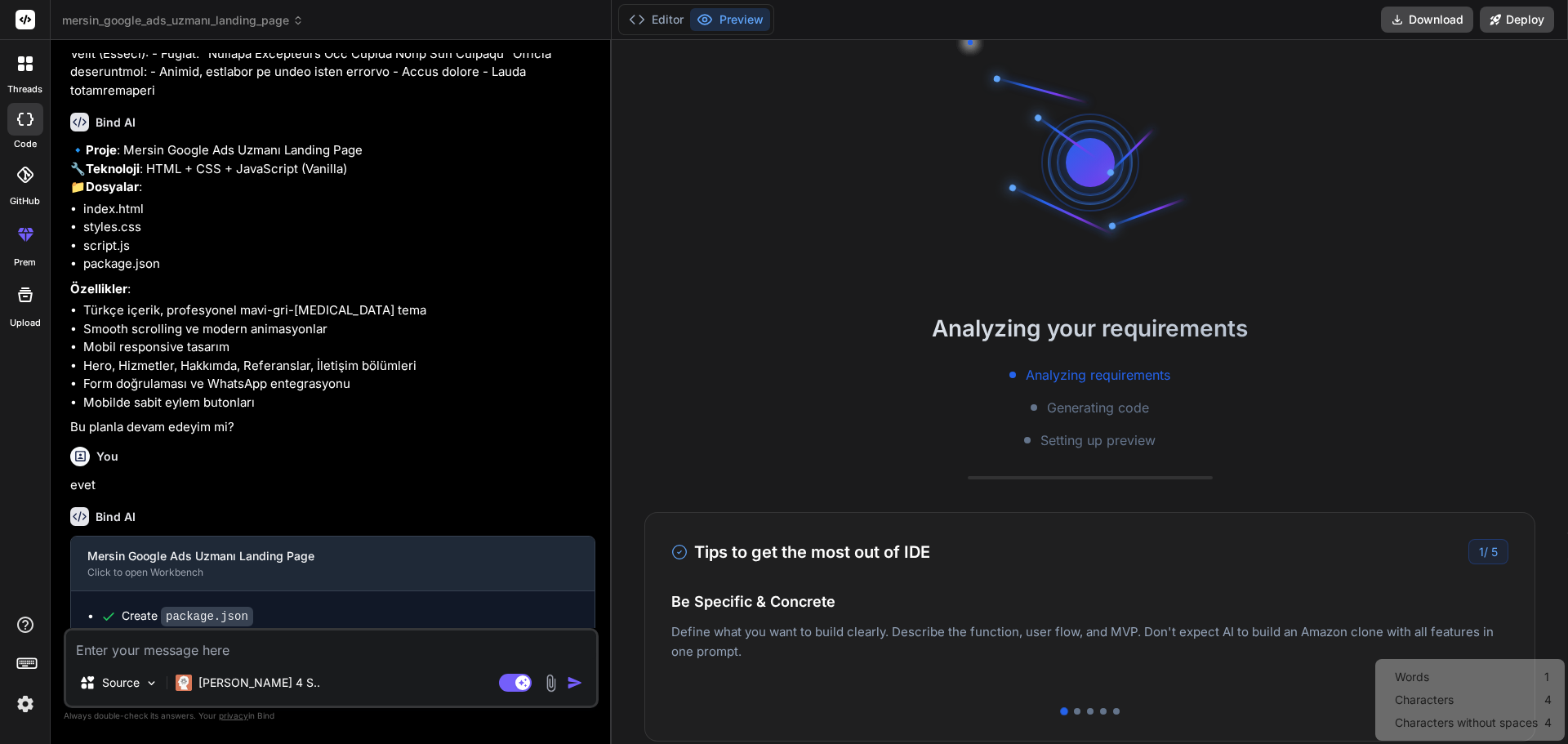
scroll to position [78, 0]
type textarea "x"
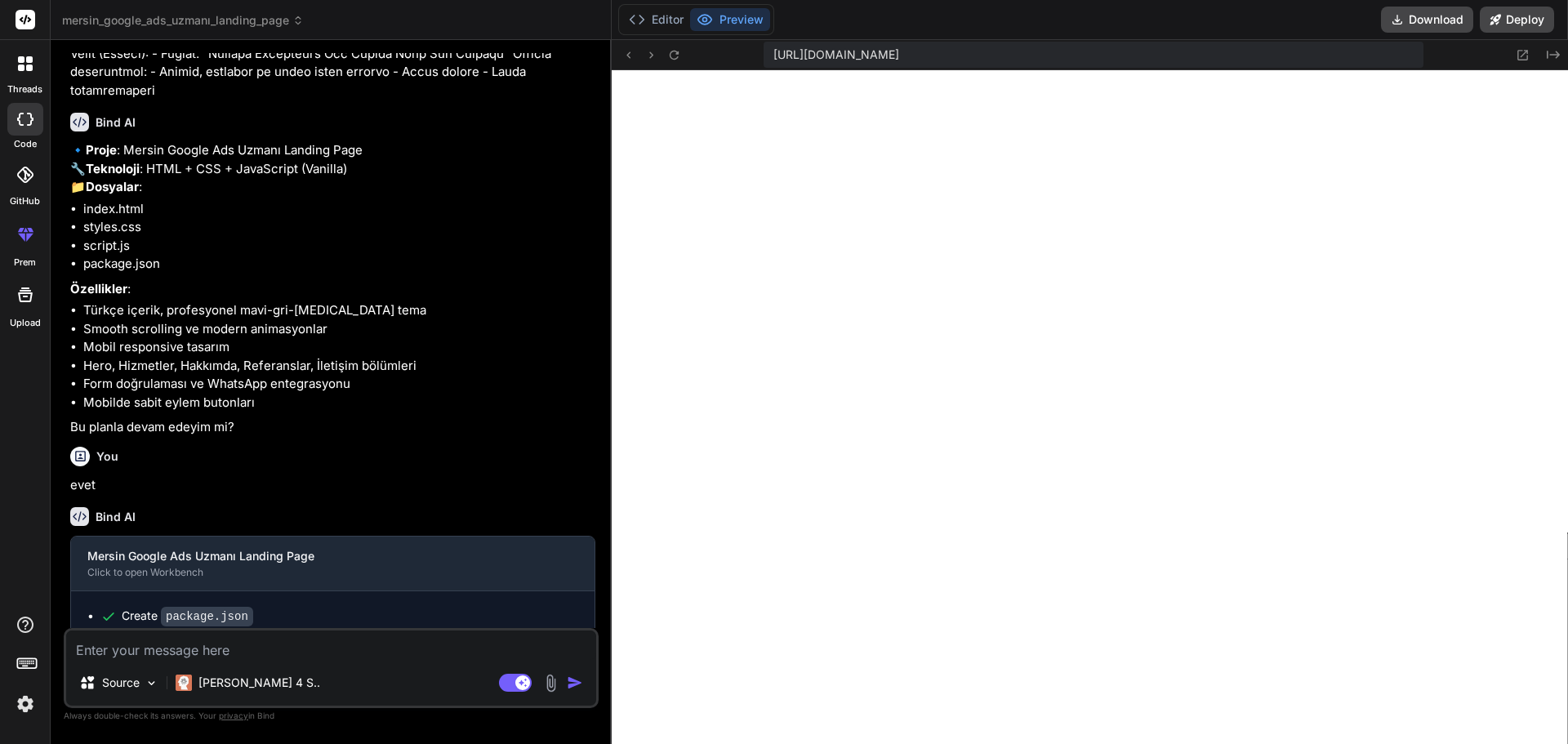
scroll to position [713, 0]
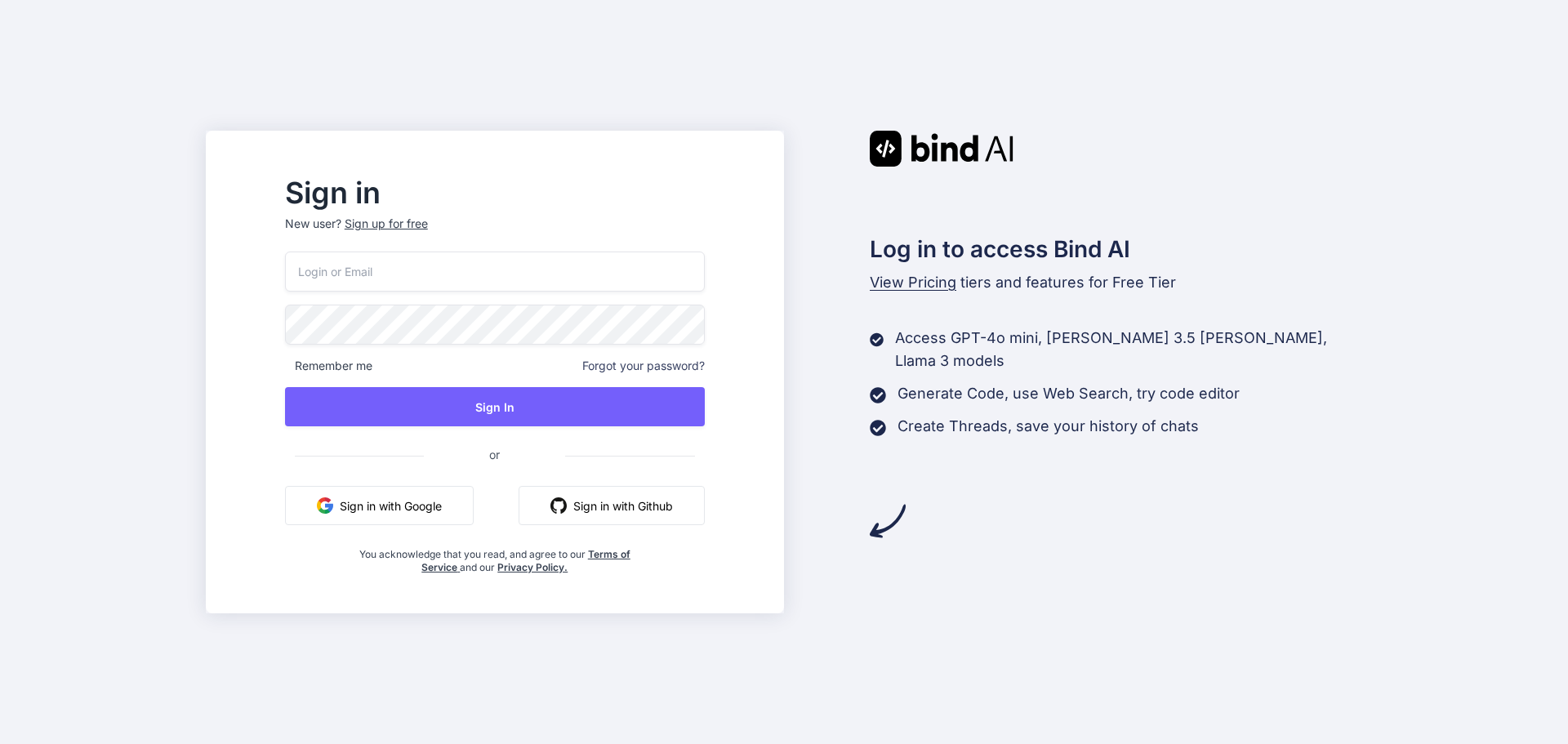
click at [505, 247] on p "New user? Sign up for free" at bounding box center [495, 233] width 420 height 36
click at [456, 517] on button "Sign in with Google" at bounding box center [380, 504] width 189 height 39
click at [400, 505] on button "Sign in with Google" at bounding box center [380, 504] width 189 height 39
